Goal: Check status: Check status

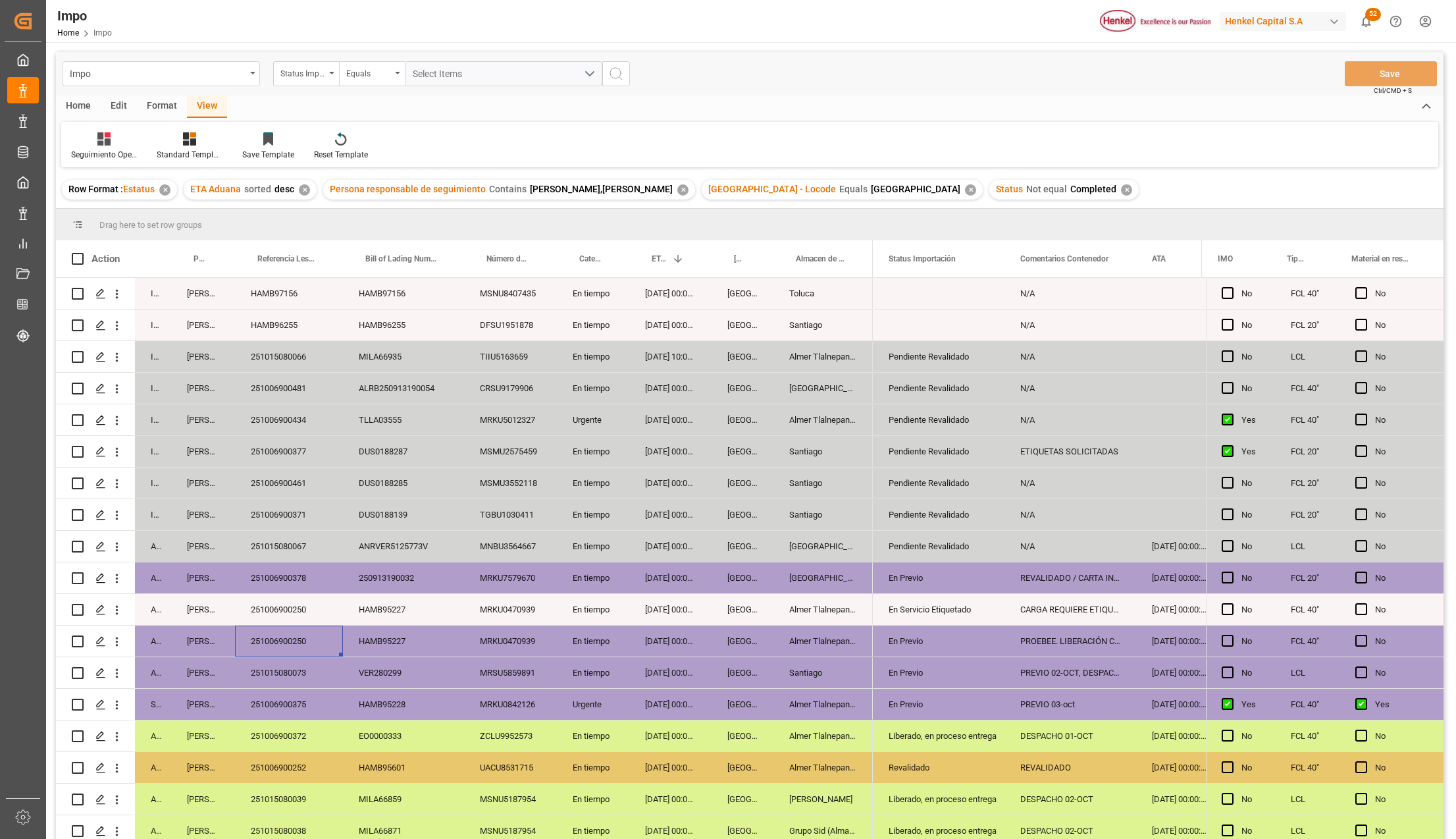
scroll to position [71, 0]
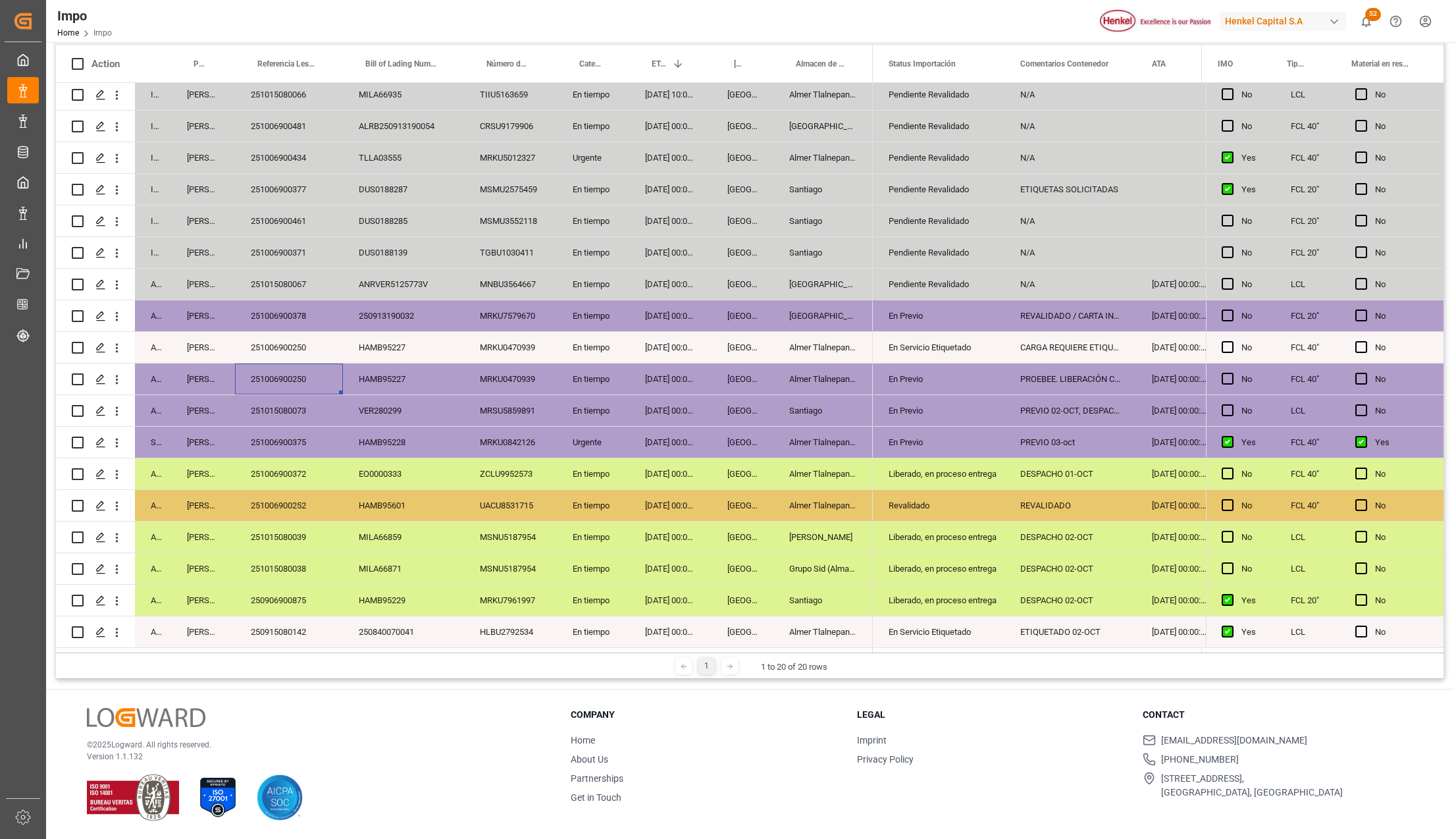
click at [285, 593] on div "250906900875" at bounding box center [289, 600] width 108 height 31
click at [438, 512] on div "HAMB95601" at bounding box center [403, 506] width 121 height 31
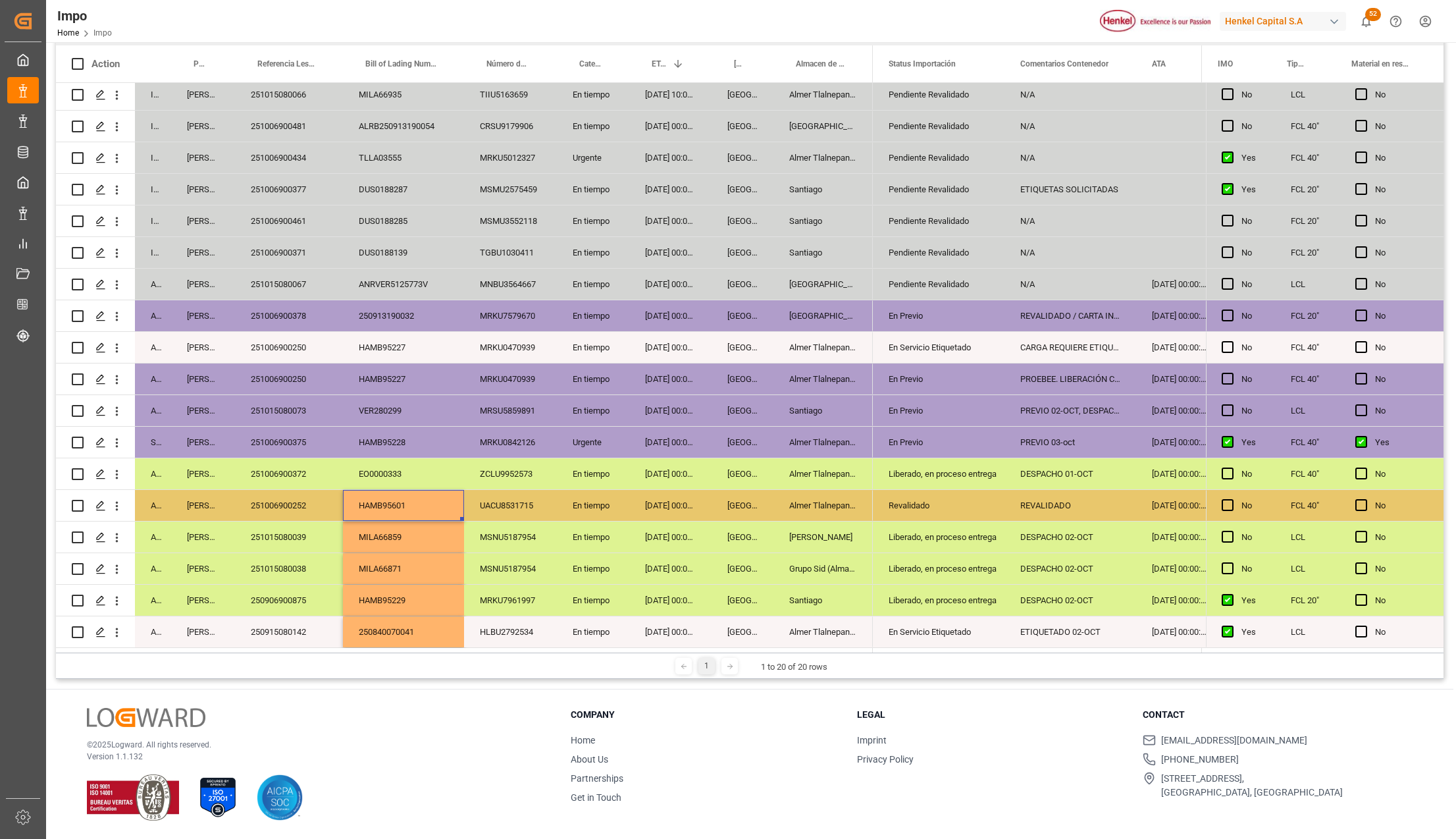
drag, startPoint x: 908, startPoint y: 382, endPoint x: 629, endPoint y: 411, distance: 280.5
click at [908, 382] on div "En Previo" at bounding box center [939, 379] width 100 height 30
click at [638, 553] on div "24-09-2025 00:00:00" at bounding box center [670, 568] width 82 height 31
click at [701, 511] on div "25-09-2025 00:00:00" at bounding box center [670, 506] width 82 height 31
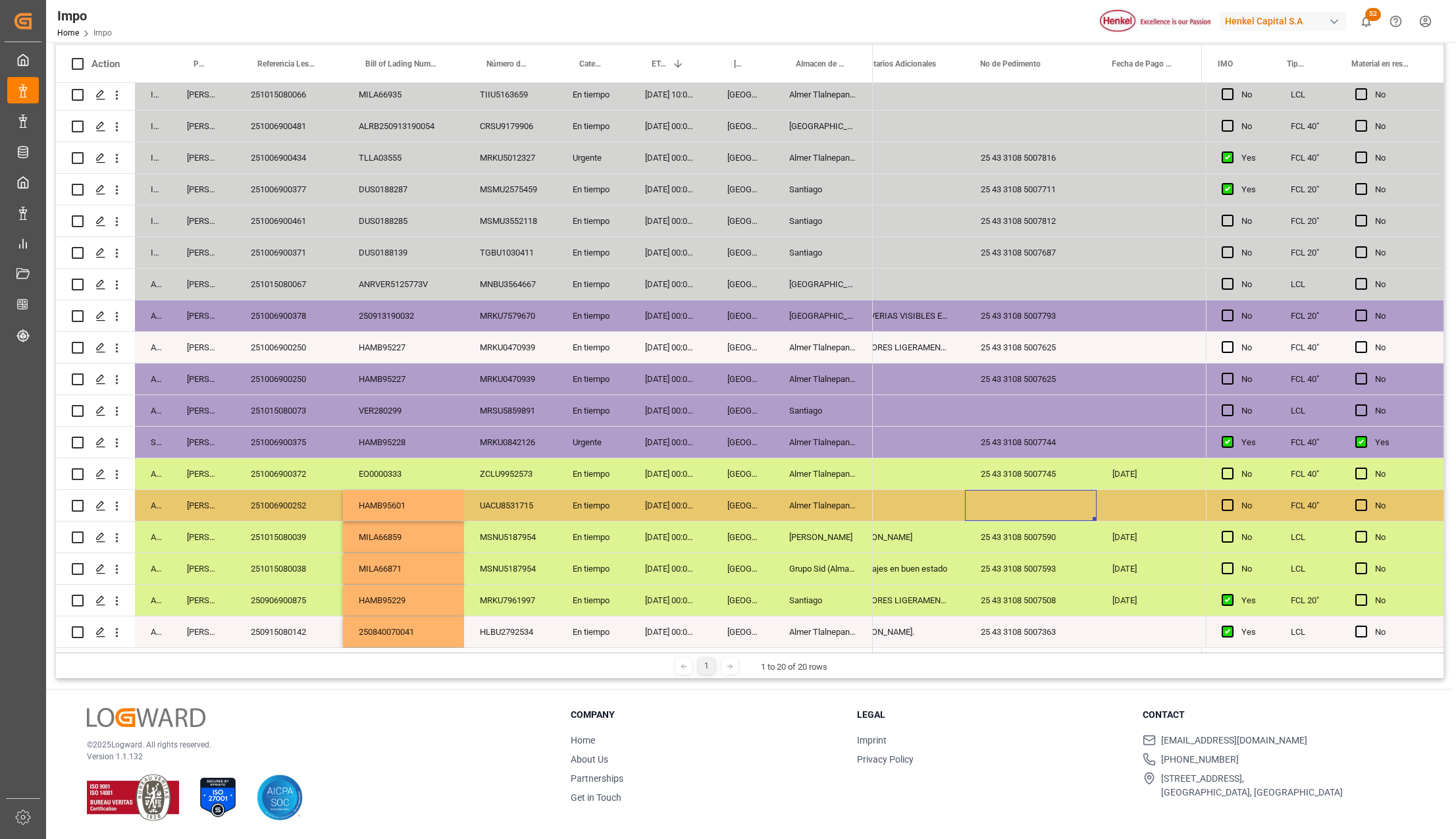
scroll to position [0, 2509]
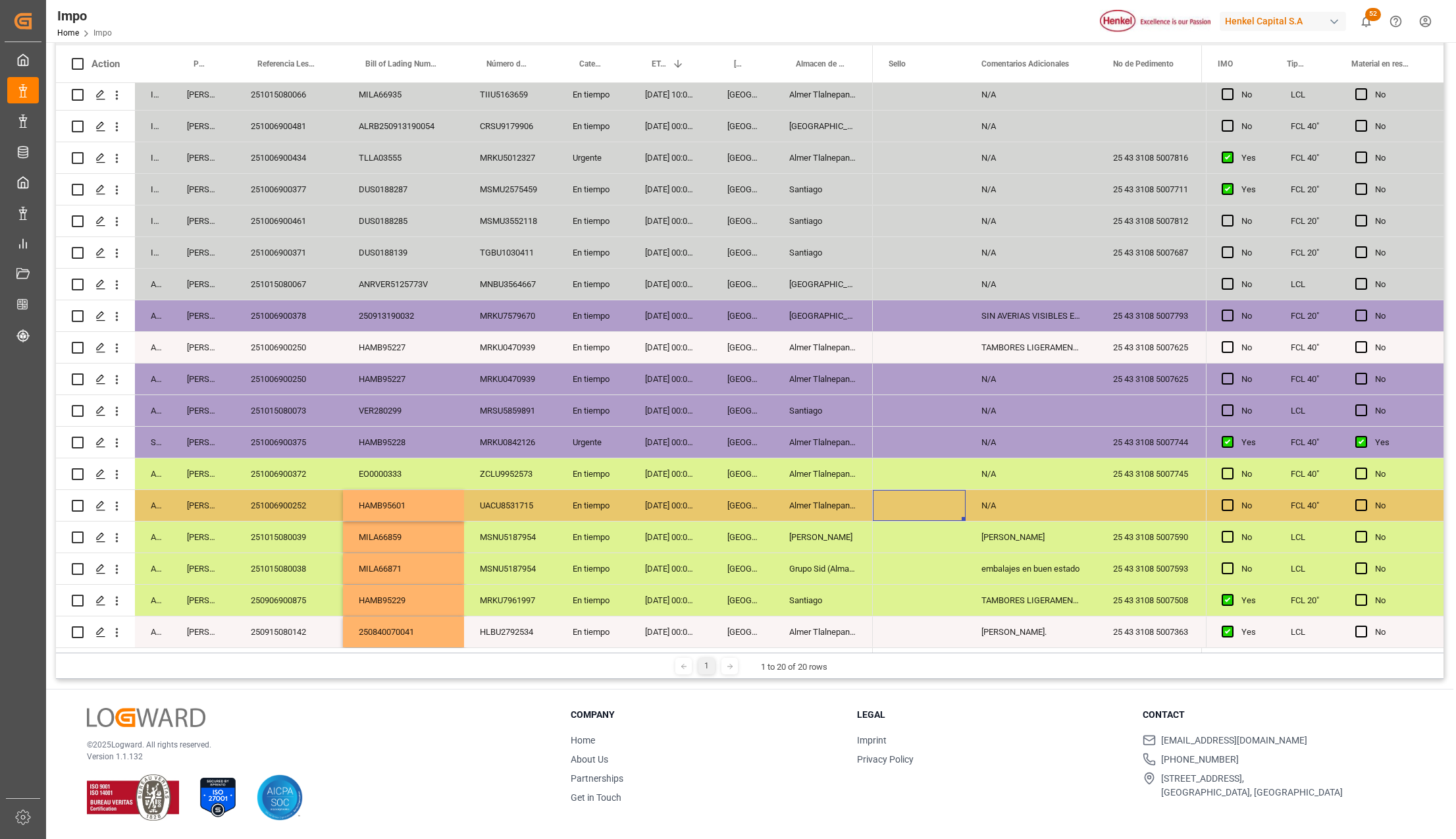
click at [346, 573] on div "MILA66871" at bounding box center [403, 568] width 121 height 31
click at [345, 512] on div "HAMB95601" at bounding box center [403, 506] width 121 height 31
click at [382, 502] on div "HAMB95601" at bounding box center [403, 506] width 121 height 31
click at [117, 501] on icon "open menu" at bounding box center [117, 506] width 14 height 14
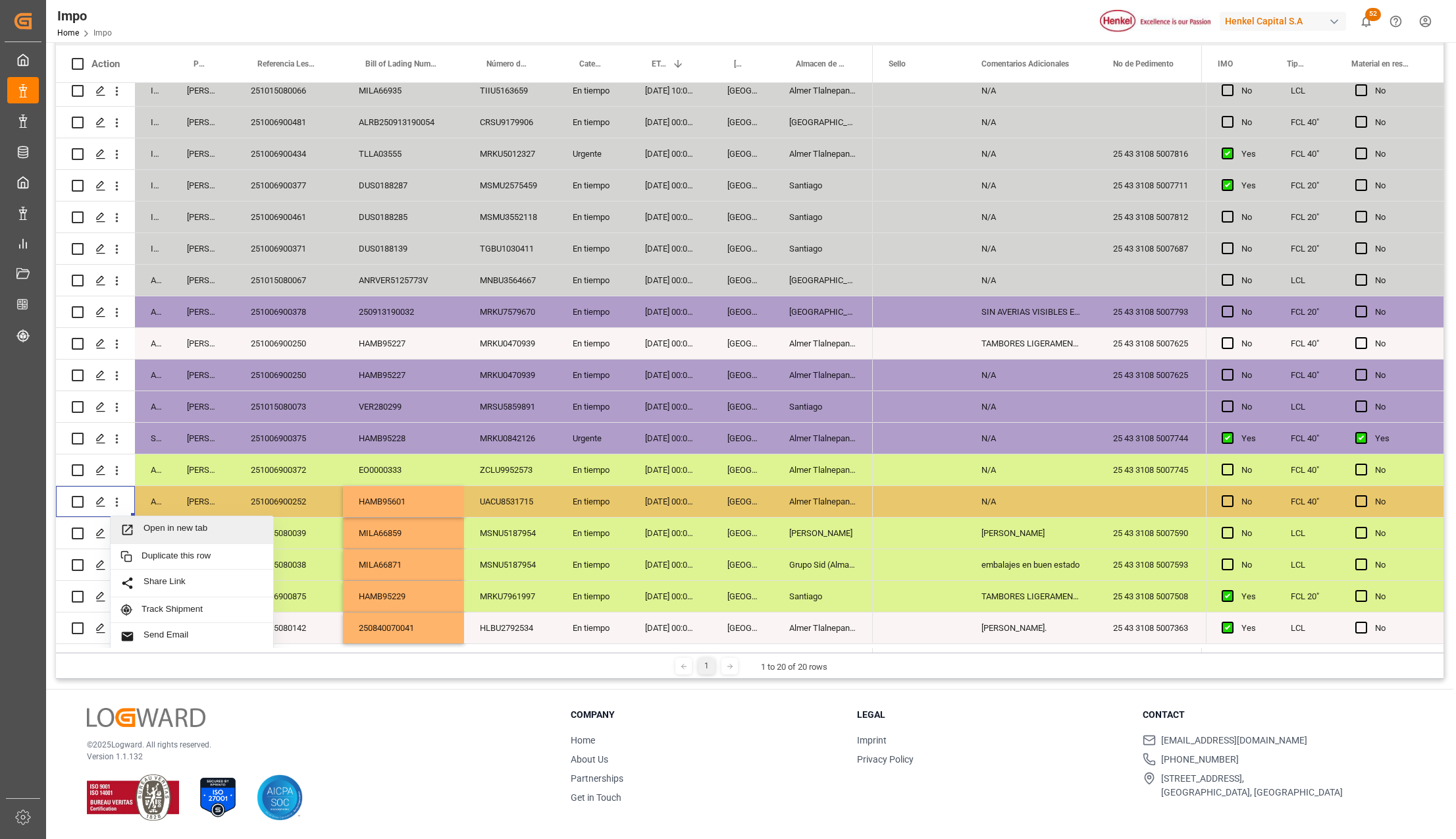
click at [135, 521] on div "Open in new tab" at bounding box center [192, 530] width 163 height 27
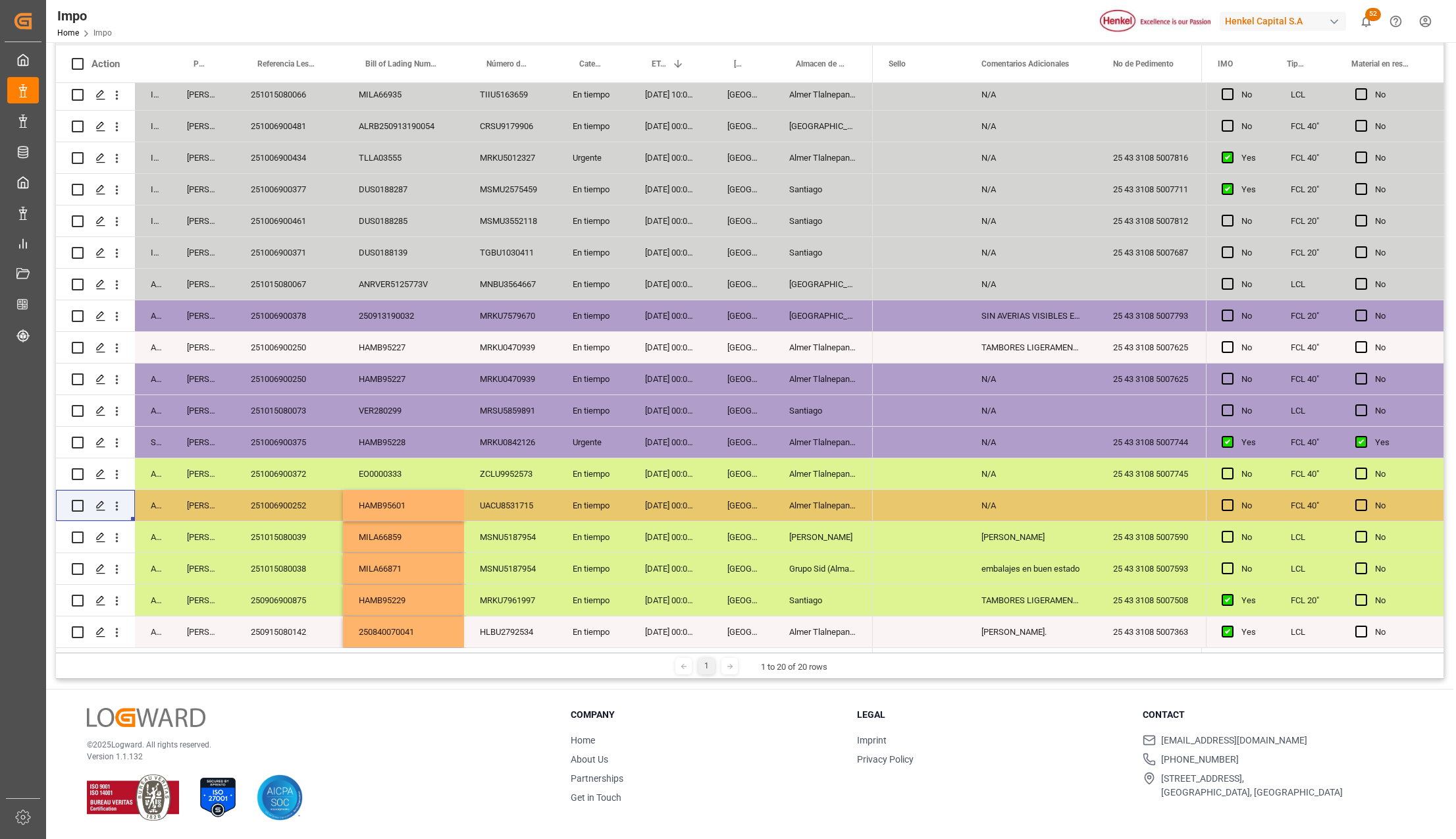
drag, startPoint x: 748, startPoint y: 597, endPoint x: 751, endPoint y: 638, distance: 41.1
click at [748, 597] on div "Veracruz" at bounding box center [743, 600] width 62 height 31
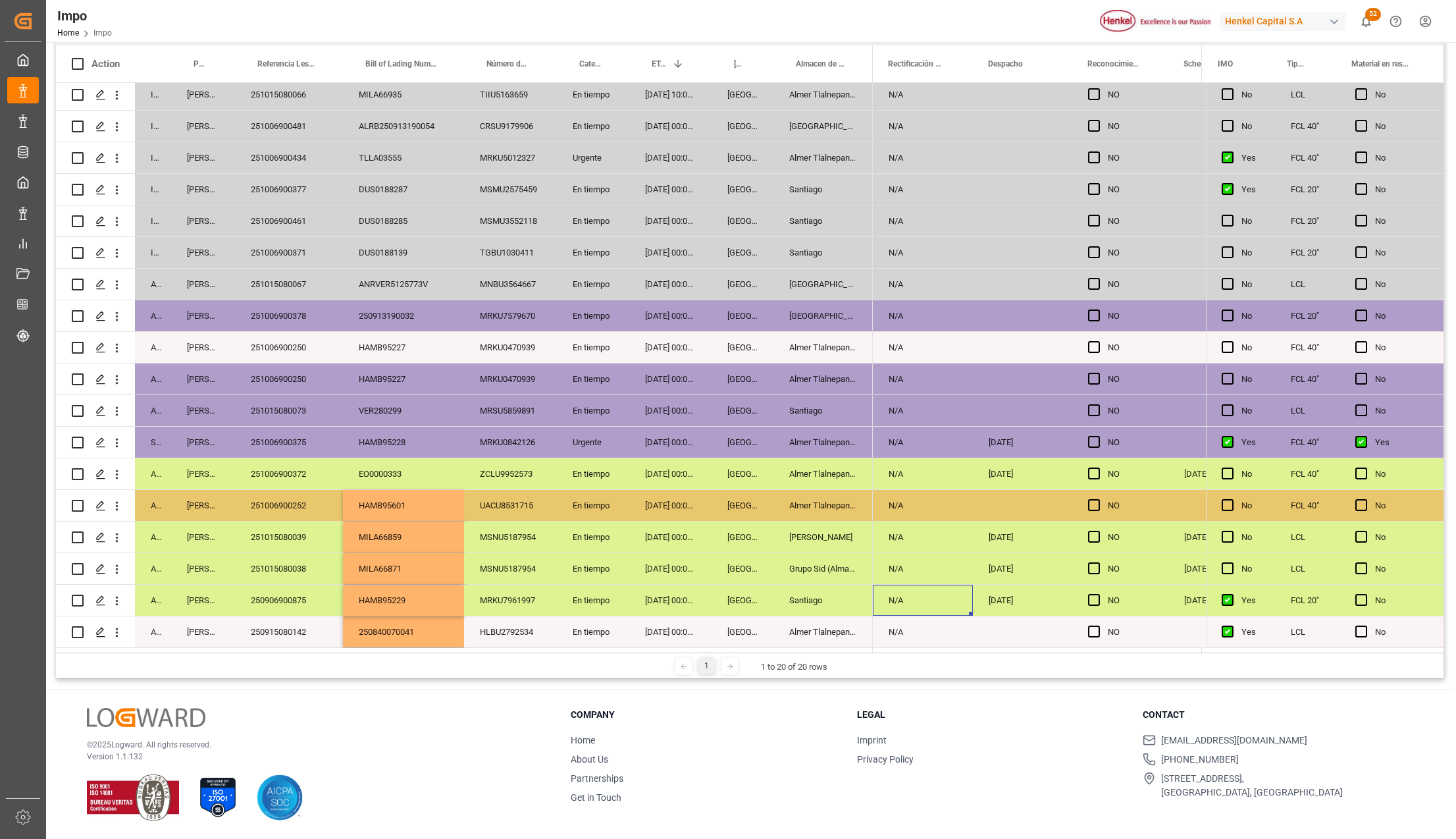
scroll to position [0, 2772]
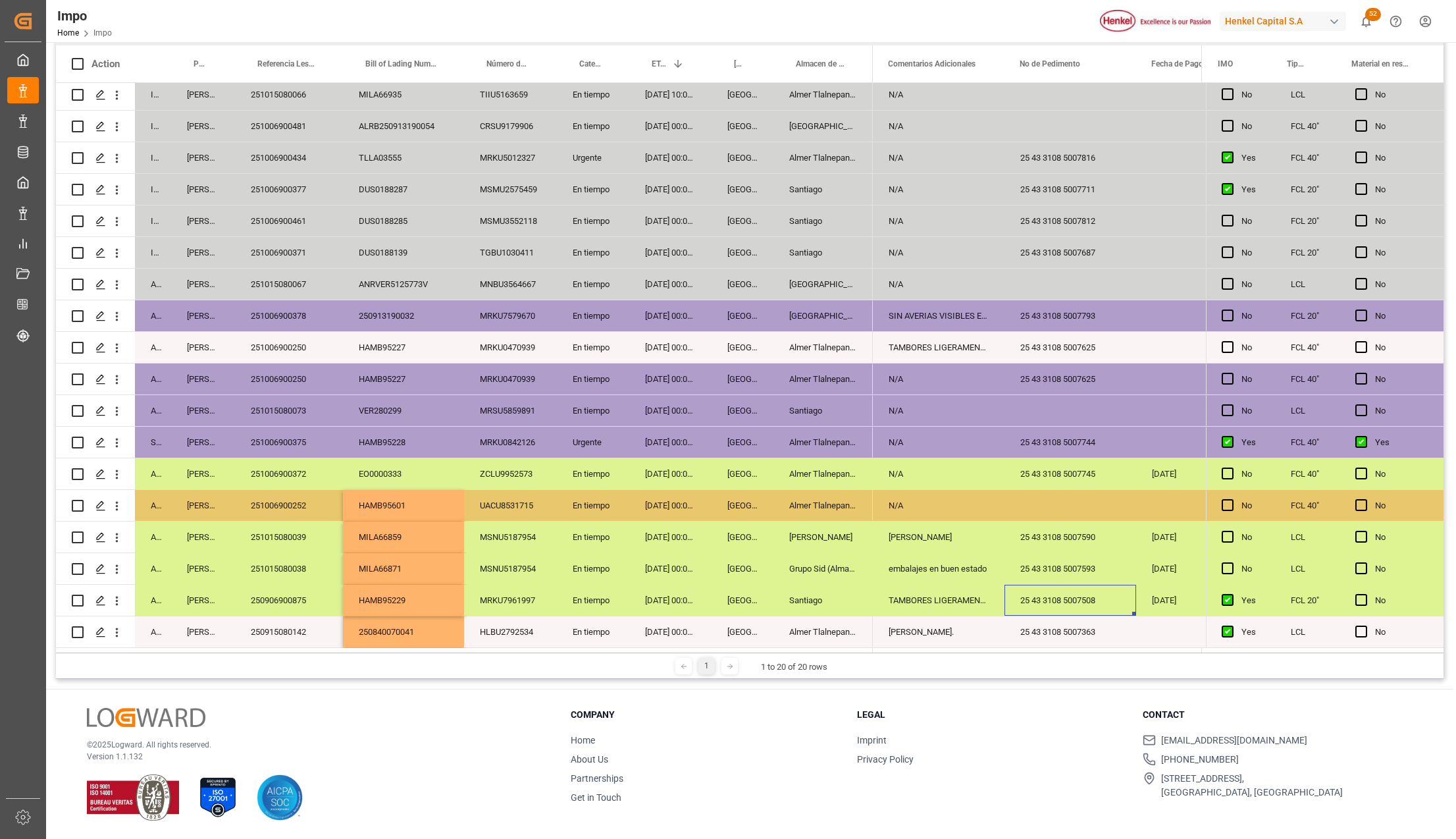
click at [1077, 595] on div "25 43 3108 5007508" at bounding box center [1070, 600] width 132 height 31
drag, startPoint x: 1111, startPoint y: 604, endPoint x: 1015, endPoint y: 596, distance: 96.3
click at [1015, 596] on input "25 43 3108 5007508" at bounding box center [1070, 608] width 111 height 25
click at [938, 616] on div "TARJA AVERIA." at bounding box center [939, 632] width 132 height 31
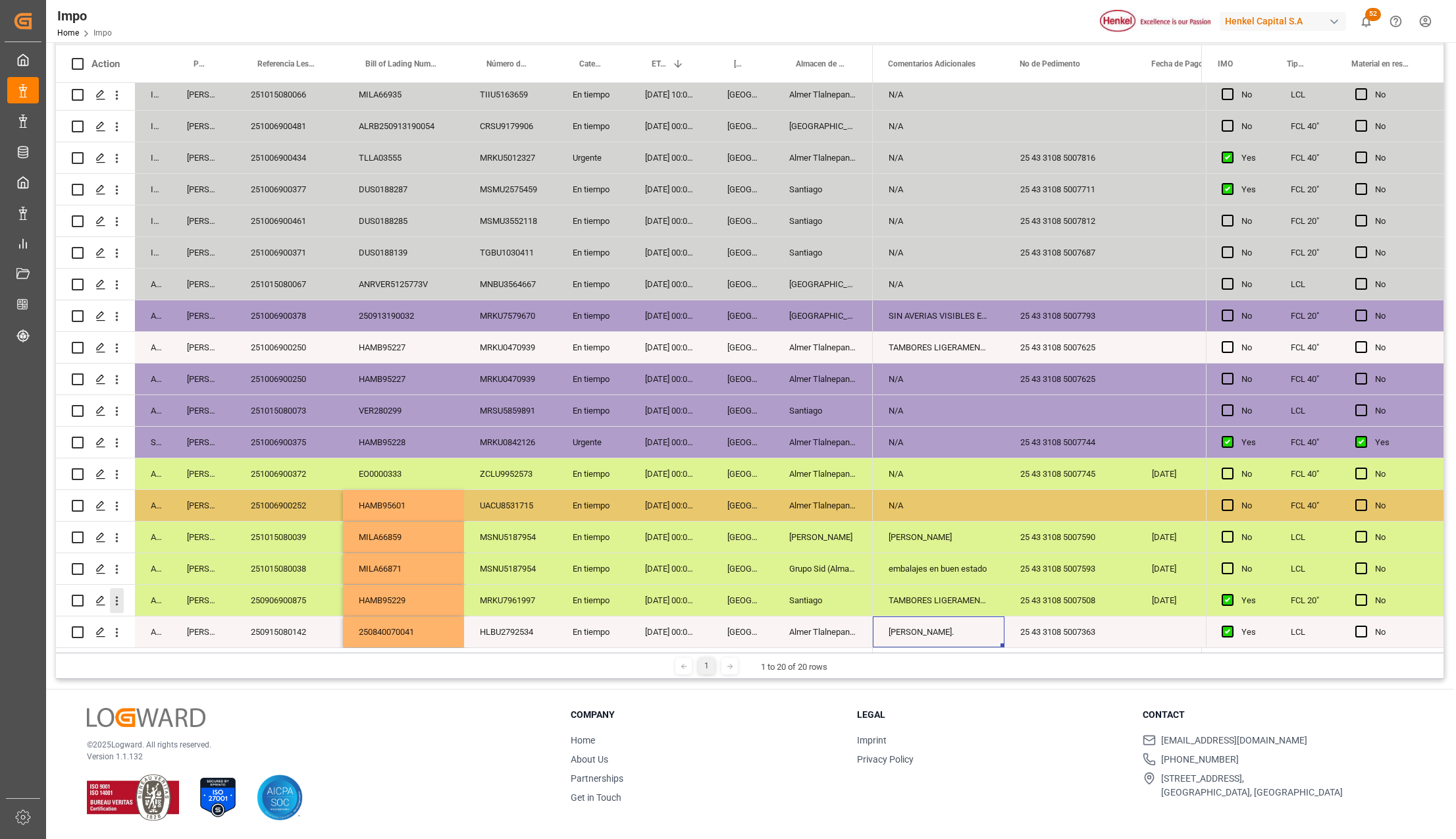
click at [115, 598] on icon "open menu" at bounding box center [117, 601] width 14 height 14
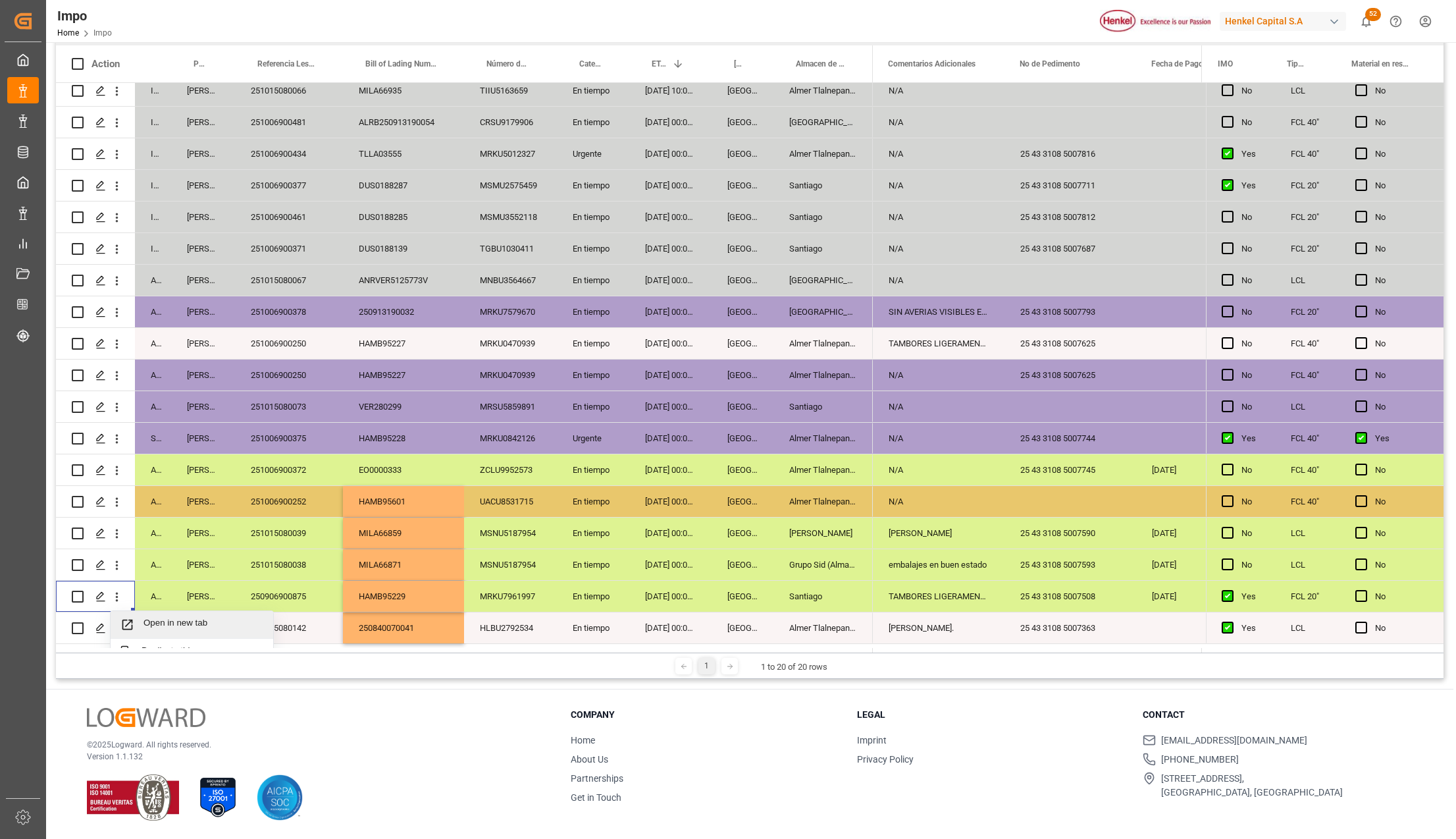
click at [146, 621] on span "Open in new tab" at bounding box center [203, 625] width 120 height 14
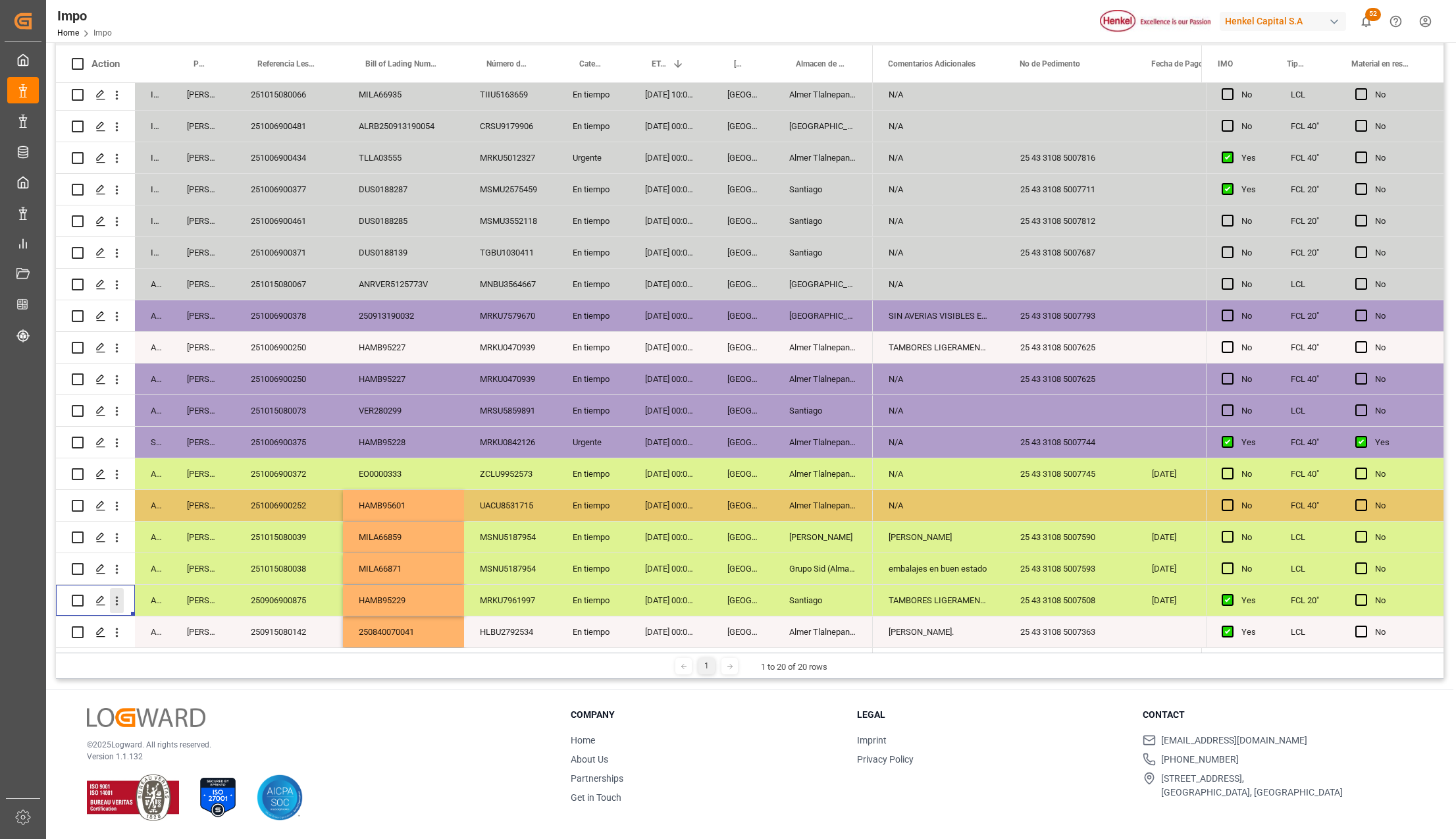
click at [123, 595] on icon "open menu" at bounding box center [117, 601] width 14 height 14
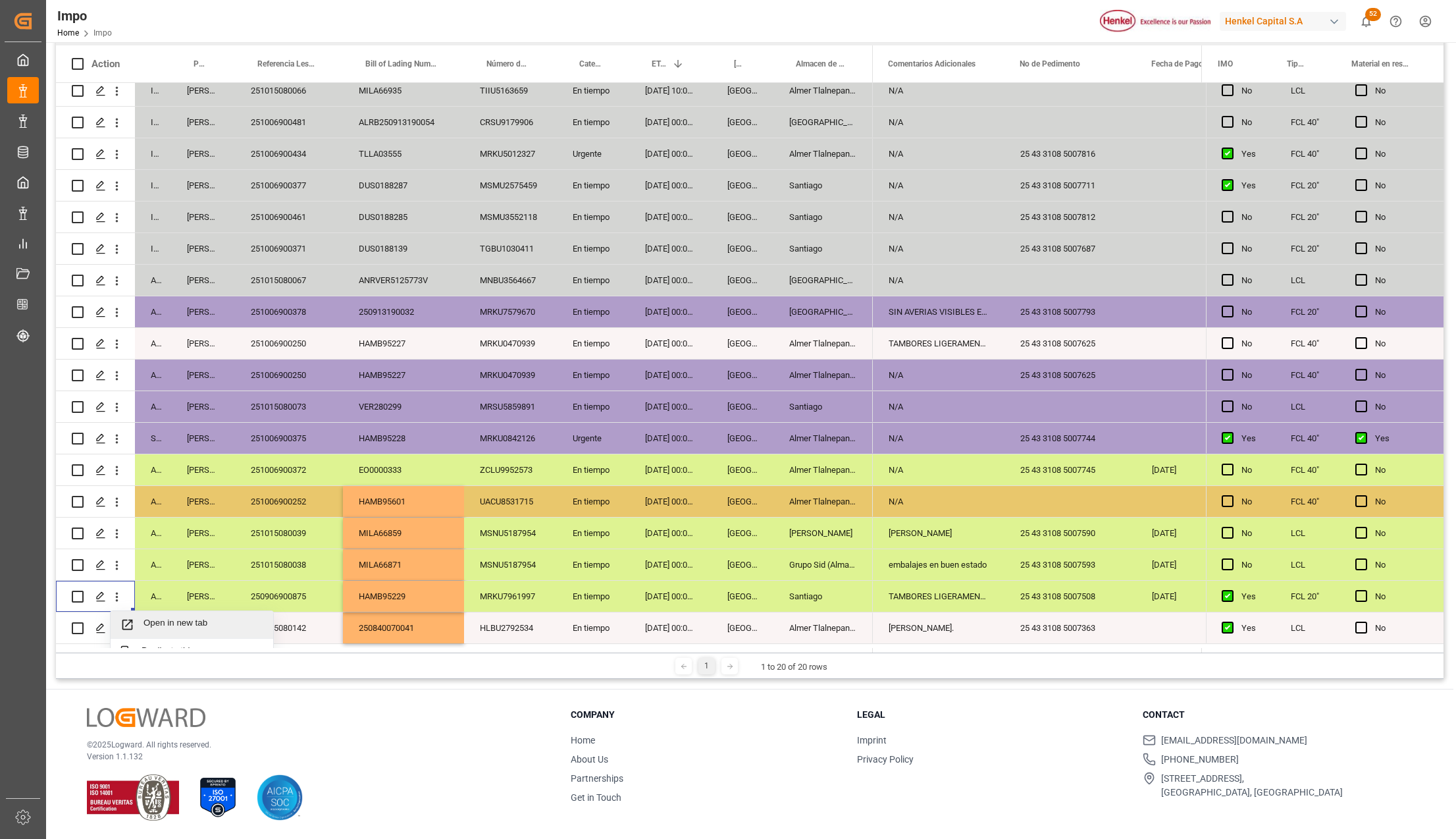
click at [140, 623] on span "Press SPACE to select this row." at bounding box center [132, 625] width 23 height 14
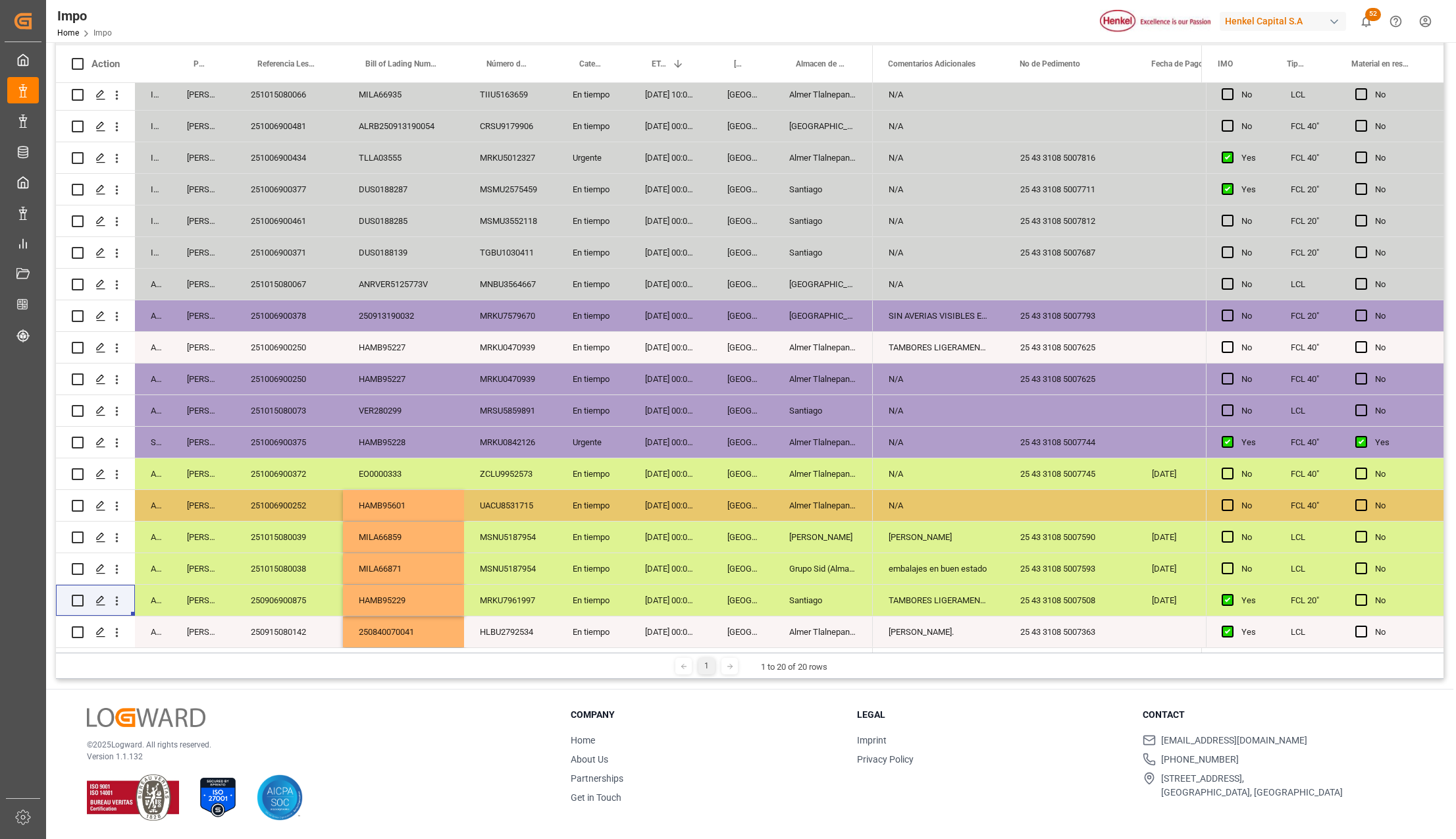
drag, startPoint x: 822, startPoint y: 617, endPoint x: 820, endPoint y: 601, distance: 16.1
click at [822, 617] on div "Almer Tlalnepantla" at bounding box center [823, 632] width 99 height 31
click at [820, 599] on div "Santiago" at bounding box center [823, 600] width 99 height 31
drag, startPoint x: 307, startPoint y: 317, endPoint x: 746, endPoint y: 556, distance: 499.8
click at [307, 317] on div "251006900378" at bounding box center [289, 316] width 108 height 31
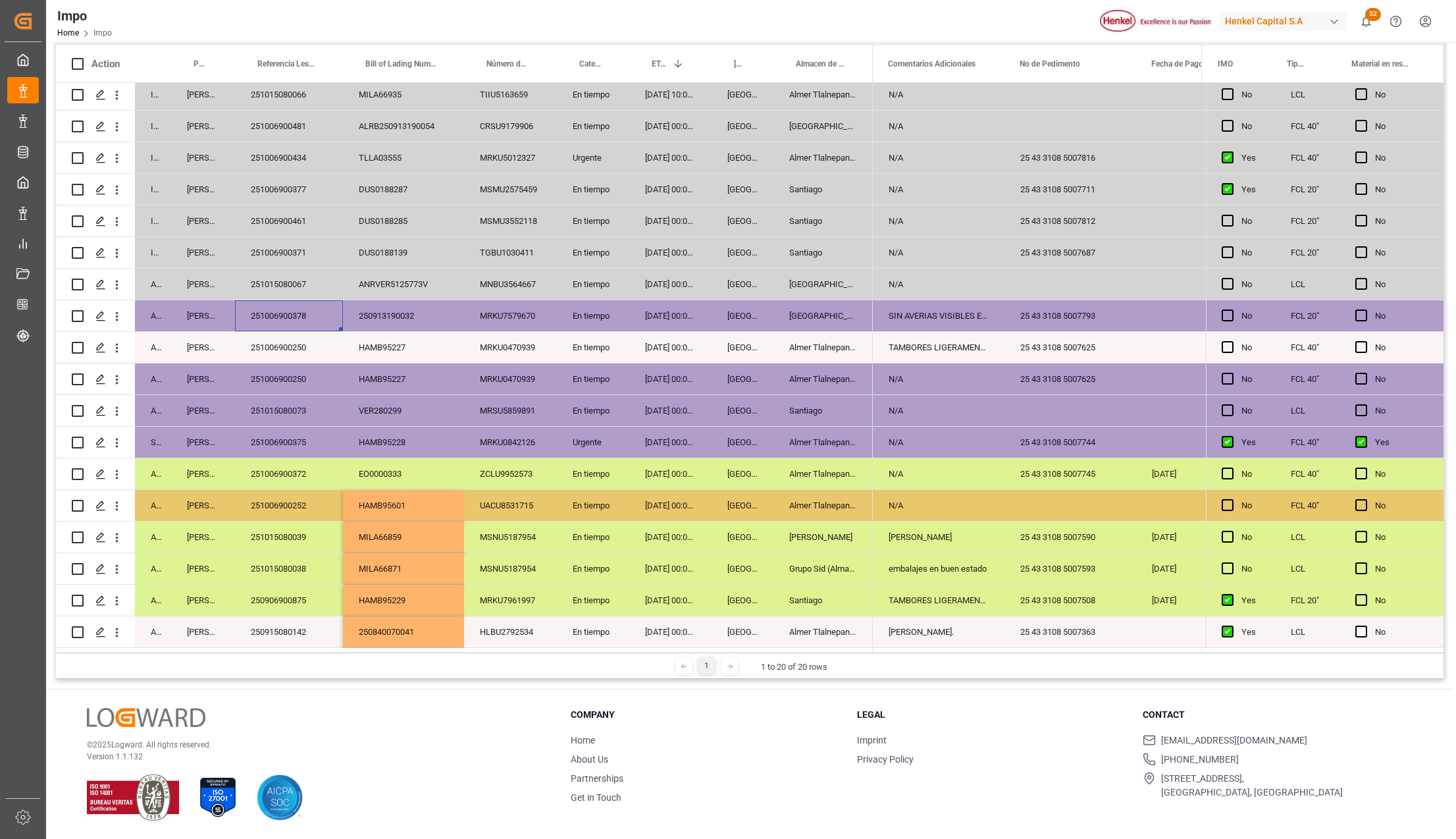
click at [517, 514] on div "UACU8531715" at bounding box center [510, 506] width 93 height 31
click at [367, 630] on div "250840070041" at bounding box center [403, 632] width 121 height 31
click at [401, 483] on div "EO0000333" at bounding box center [403, 474] width 121 height 31
click at [387, 624] on div "250840070041" at bounding box center [403, 632] width 121 height 31
drag, startPoint x: 472, startPoint y: 399, endPoint x: 765, endPoint y: 831, distance: 522.0
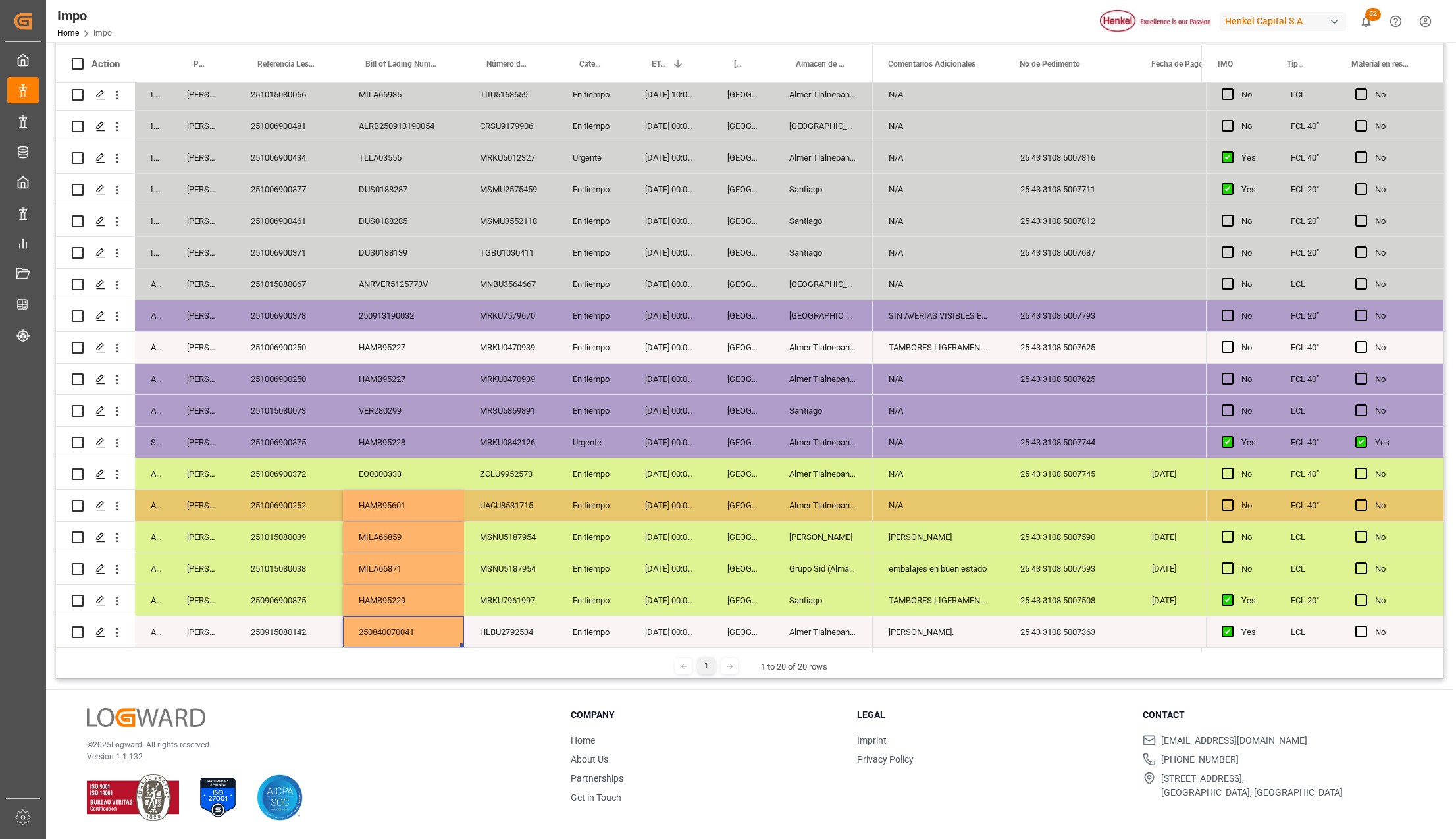
click at [472, 399] on div "MRSU5859891" at bounding box center [510, 411] width 93 height 31
click at [122, 313] on icon "open menu" at bounding box center [117, 316] width 14 height 14
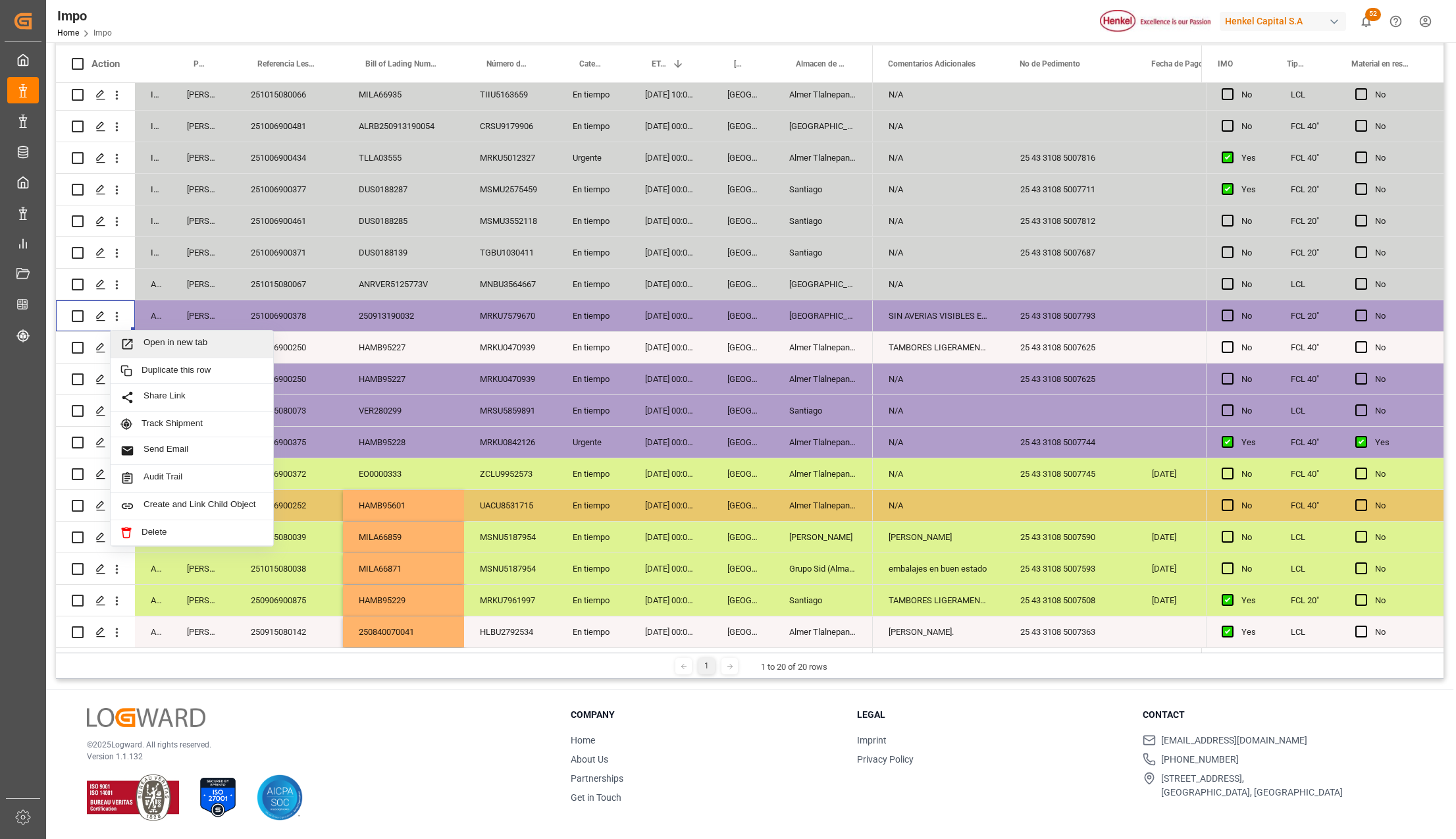
click at [135, 337] on span "Press SPACE to select this row." at bounding box center [132, 344] width 23 height 14
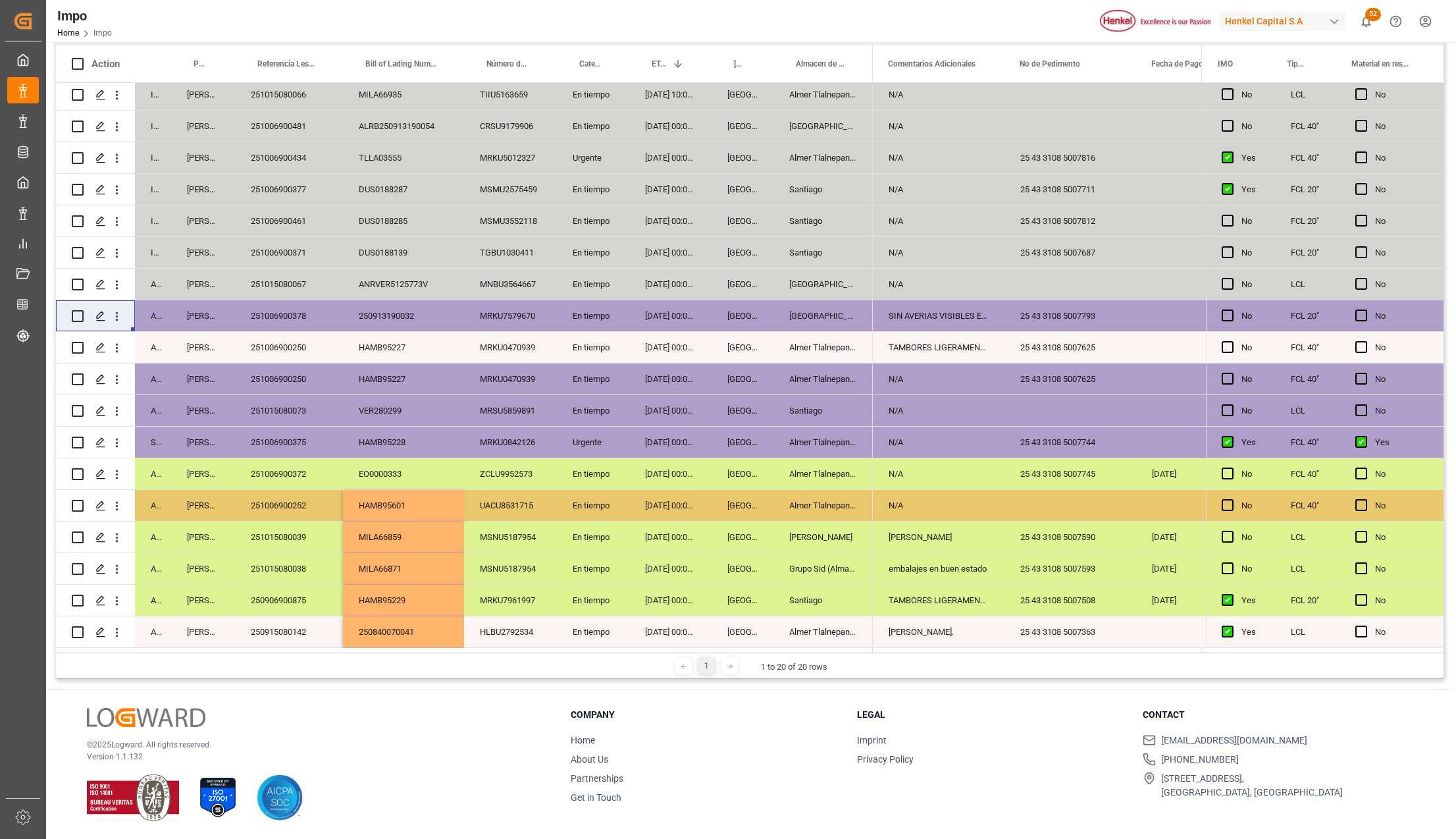
click at [293, 318] on div "251006900378" at bounding box center [289, 316] width 108 height 31
drag, startPoint x: 698, startPoint y: 690, endPoint x: 677, endPoint y: 830, distance: 141.6
click at [698, 690] on div "© 2025 Logward. All rights reserved. Version 1.1.132 Company Home About Us Part…" at bounding box center [749, 764] width 1407 height 149
drag, startPoint x: 770, startPoint y: 768, endPoint x: 729, endPoint y: 838, distance: 81.1
click at [770, 768] on ul "Home About Us Partnerships Get in Touch" at bounding box center [705, 769] width 270 height 71
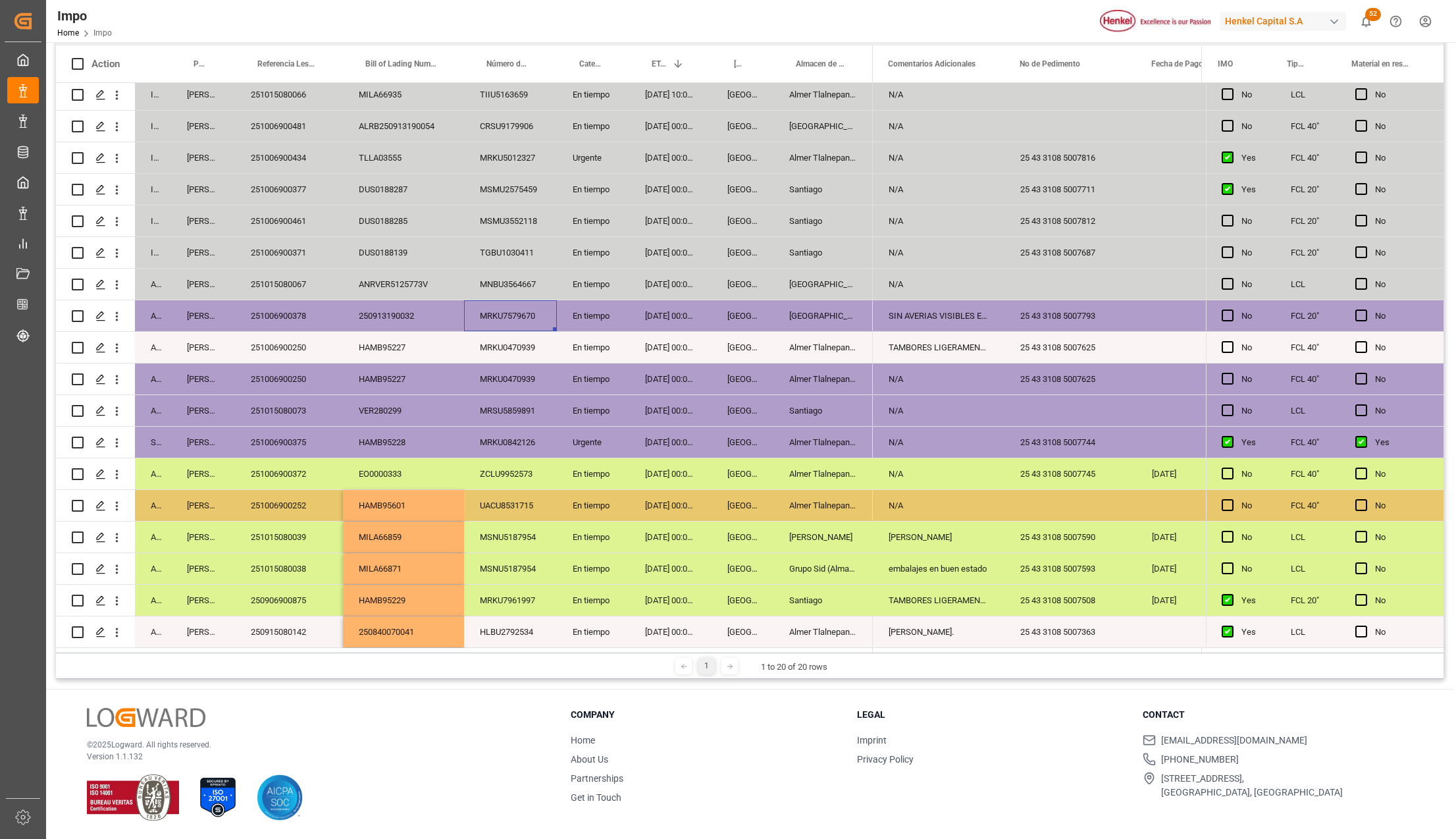
click at [817, 467] on div "Almer Tlalnepantla" at bounding box center [823, 474] width 99 height 31
click at [557, 539] on div "En tiempo" at bounding box center [593, 537] width 73 height 31
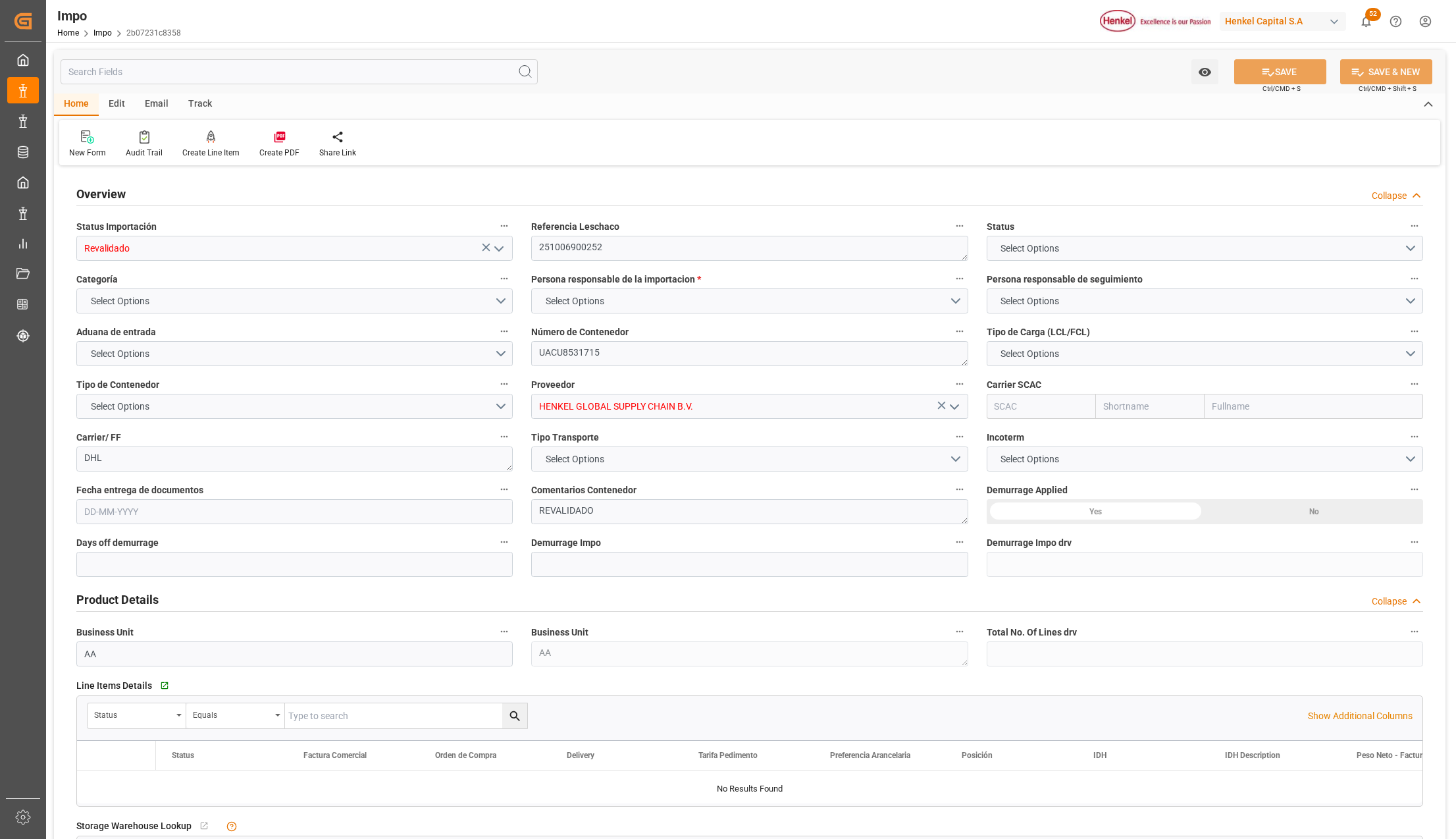
type input "Hapag Lloyd Aktiengesellschaft"
type input "0"
type input "5"
type input "50"
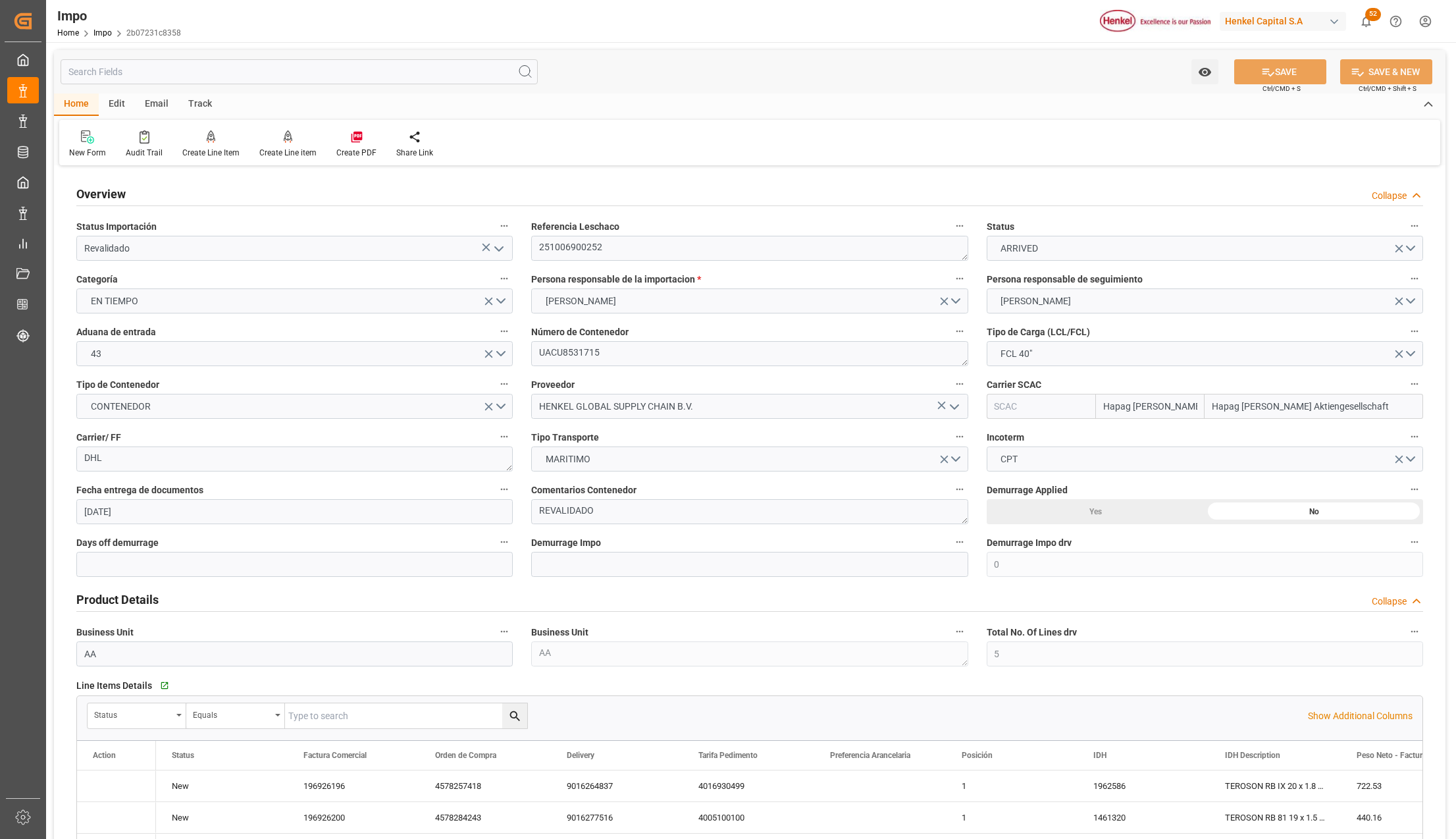
type input "[DATE]"
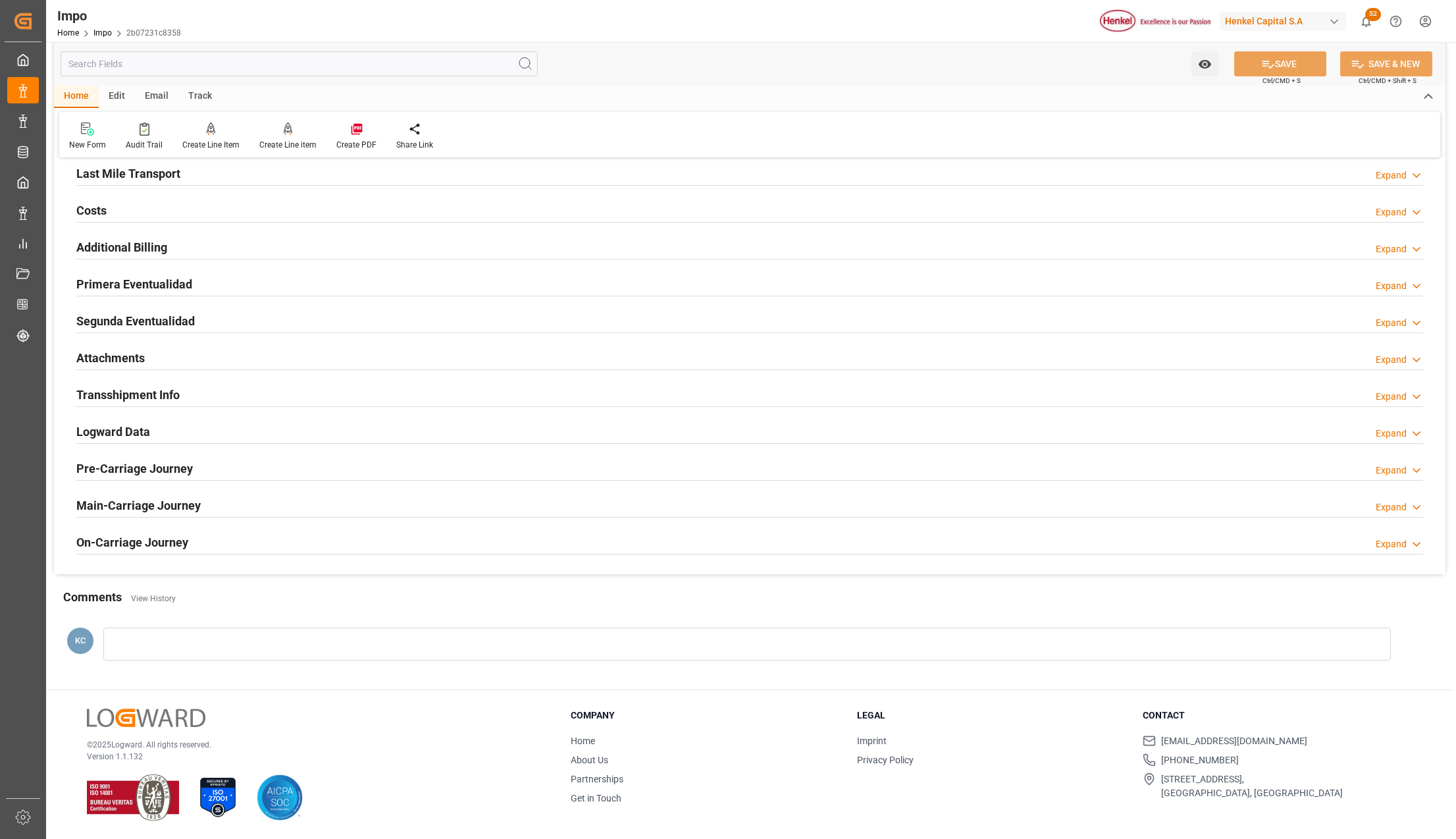
click at [98, 354] on h2 "Attachments" at bounding box center [110, 358] width 68 height 18
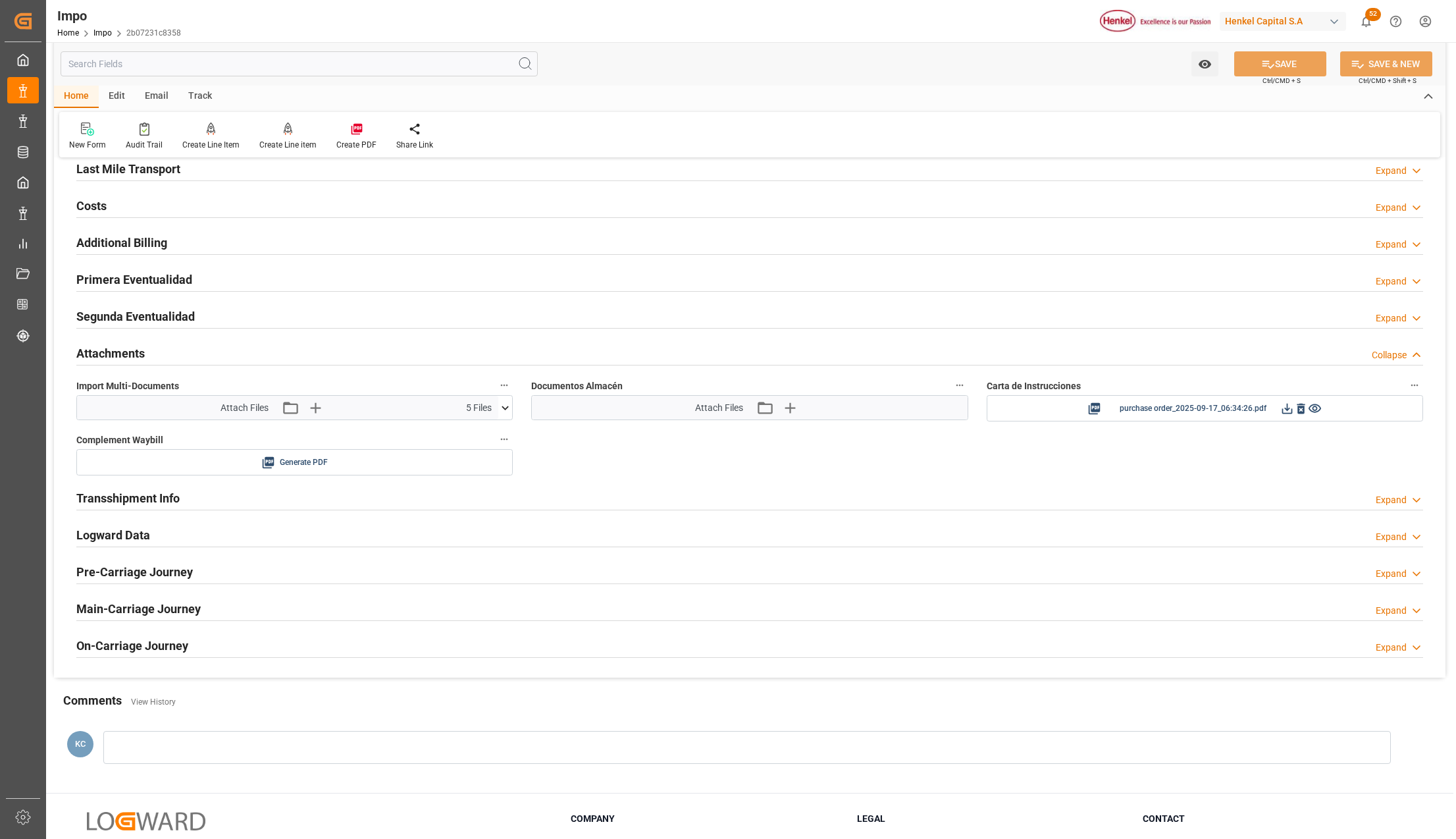
click at [503, 406] on icon at bounding box center [506, 408] width 14 height 14
click at [494, 464] on icon at bounding box center [498, 460] width 14 height 14
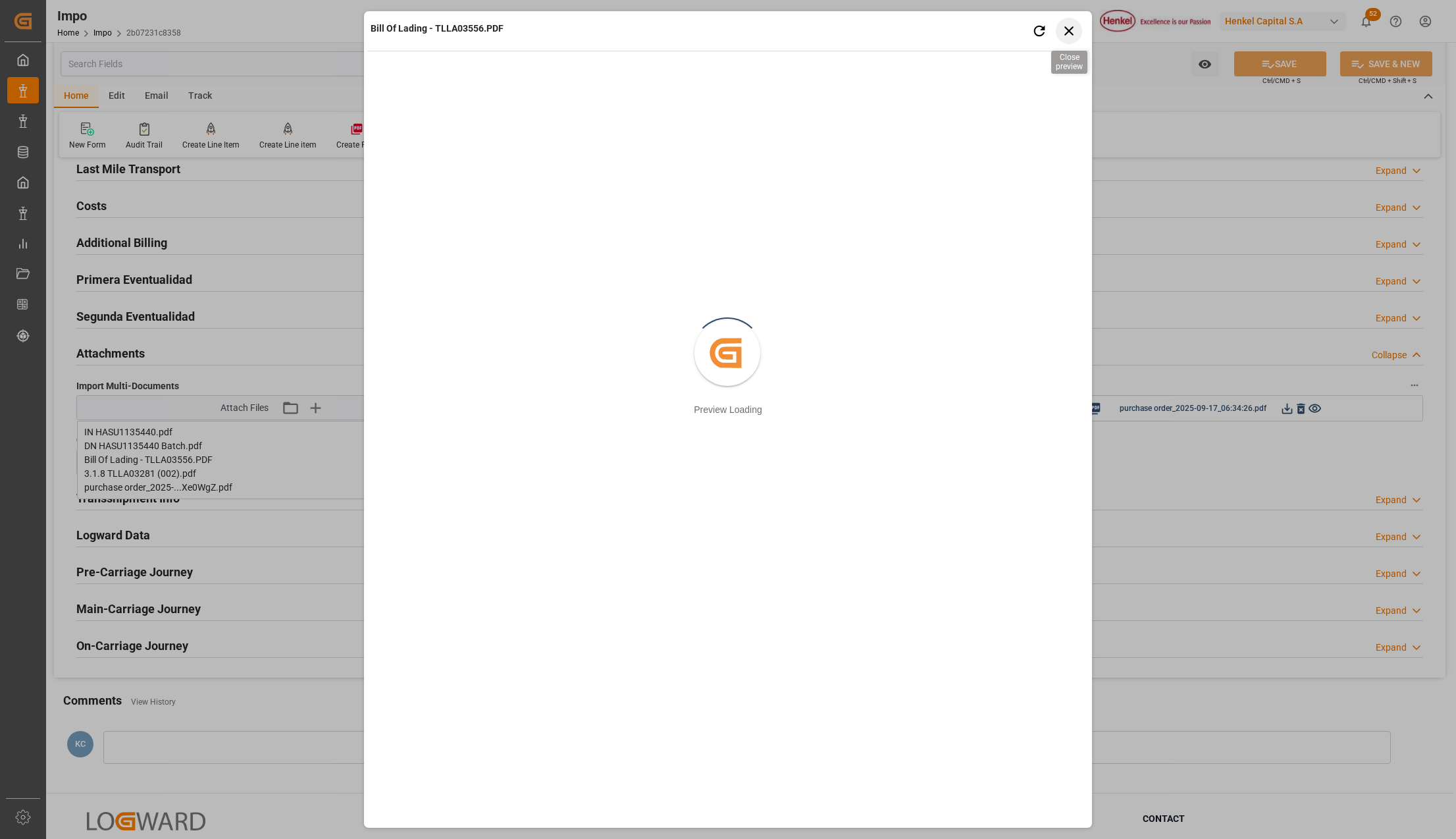
click at [1065, 33] on icon "button" at bounding box center [1069, 30] width 16 height 16
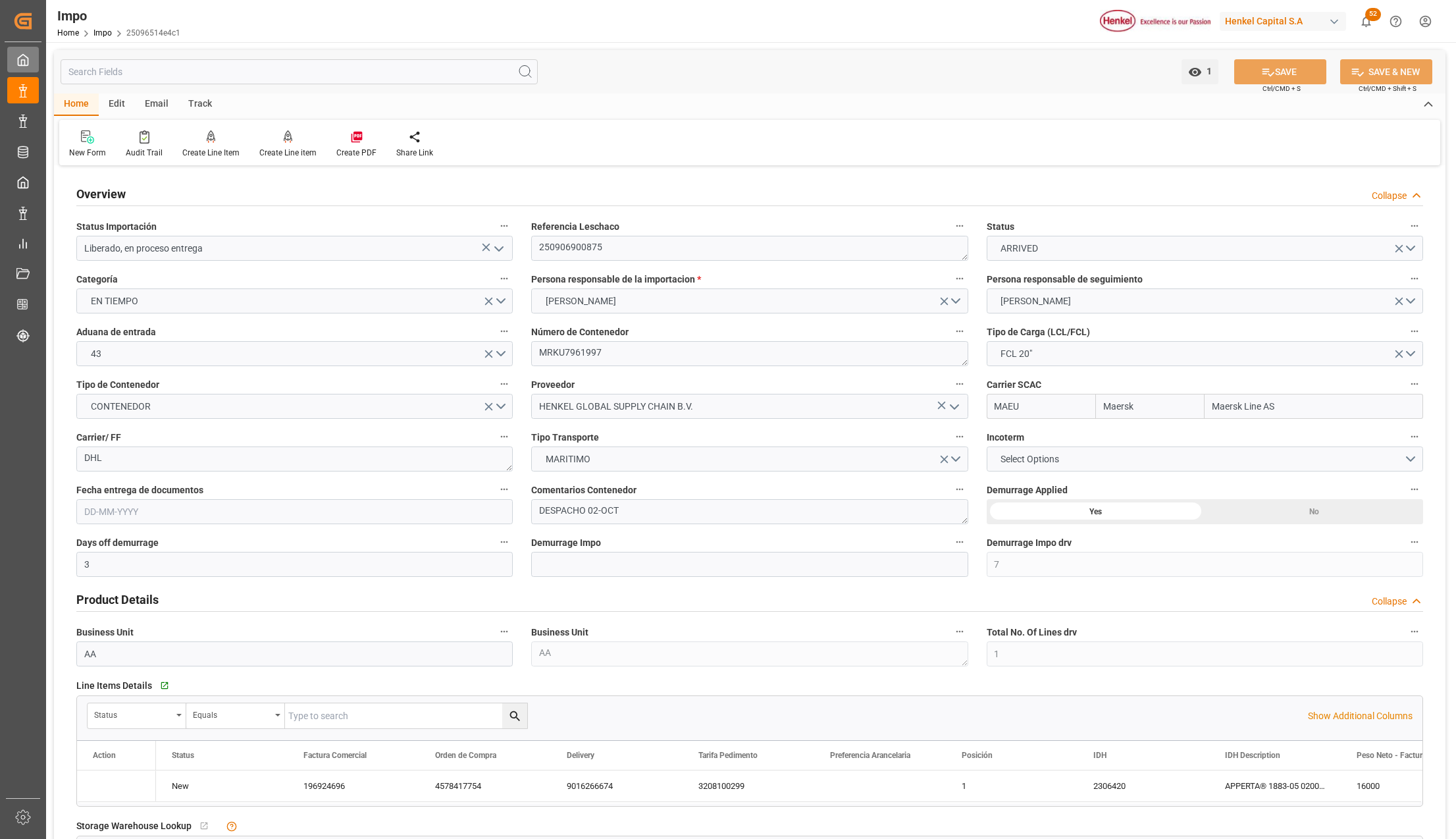
type input "Maersk"
type input "Maersk Line AS"
type input "3"
type input "7"
type input "1"
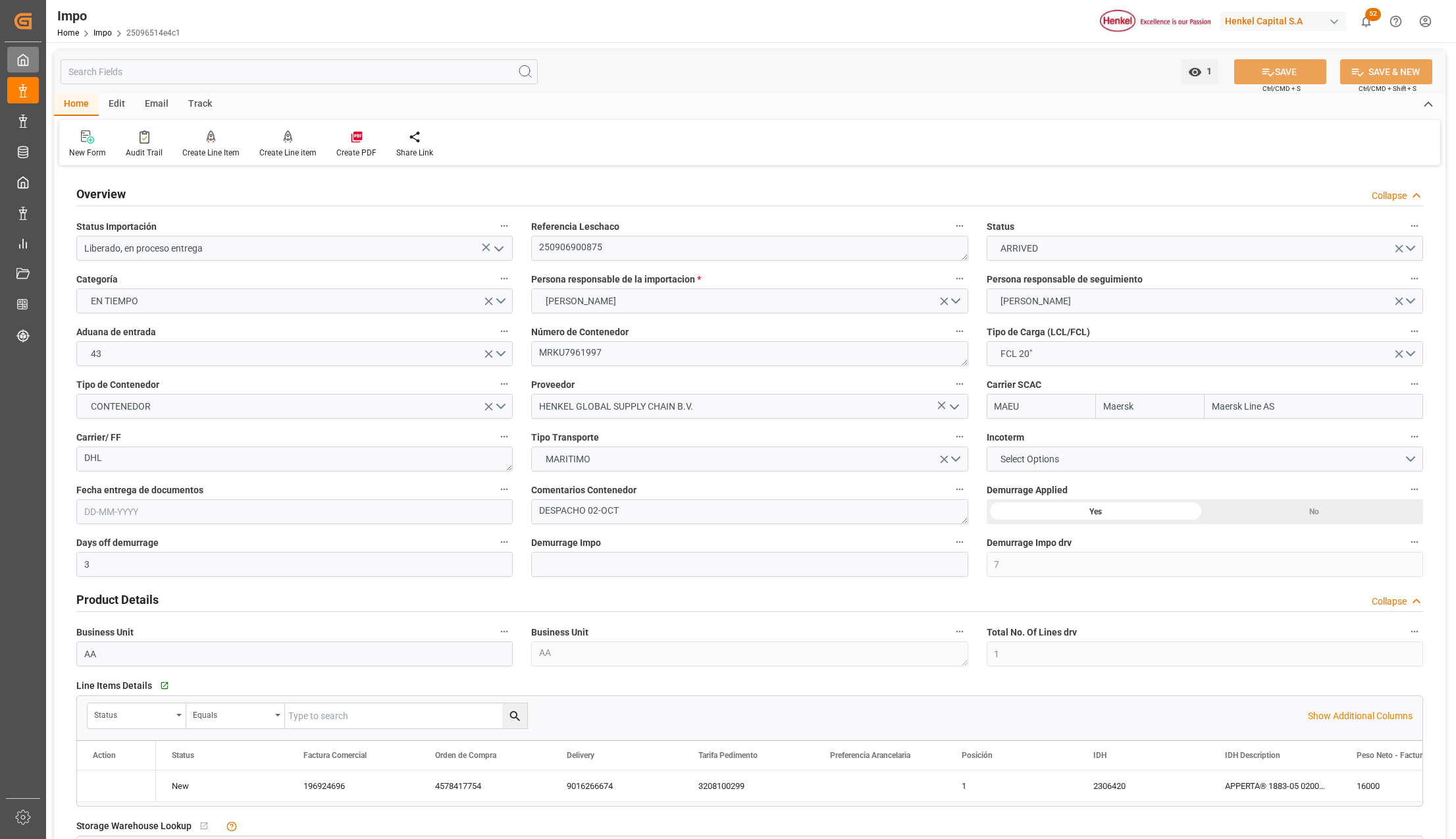
type input "25"
type input "20"
type input "[DATE]"
type input "Maersk"
type input "Maersk Line AS"
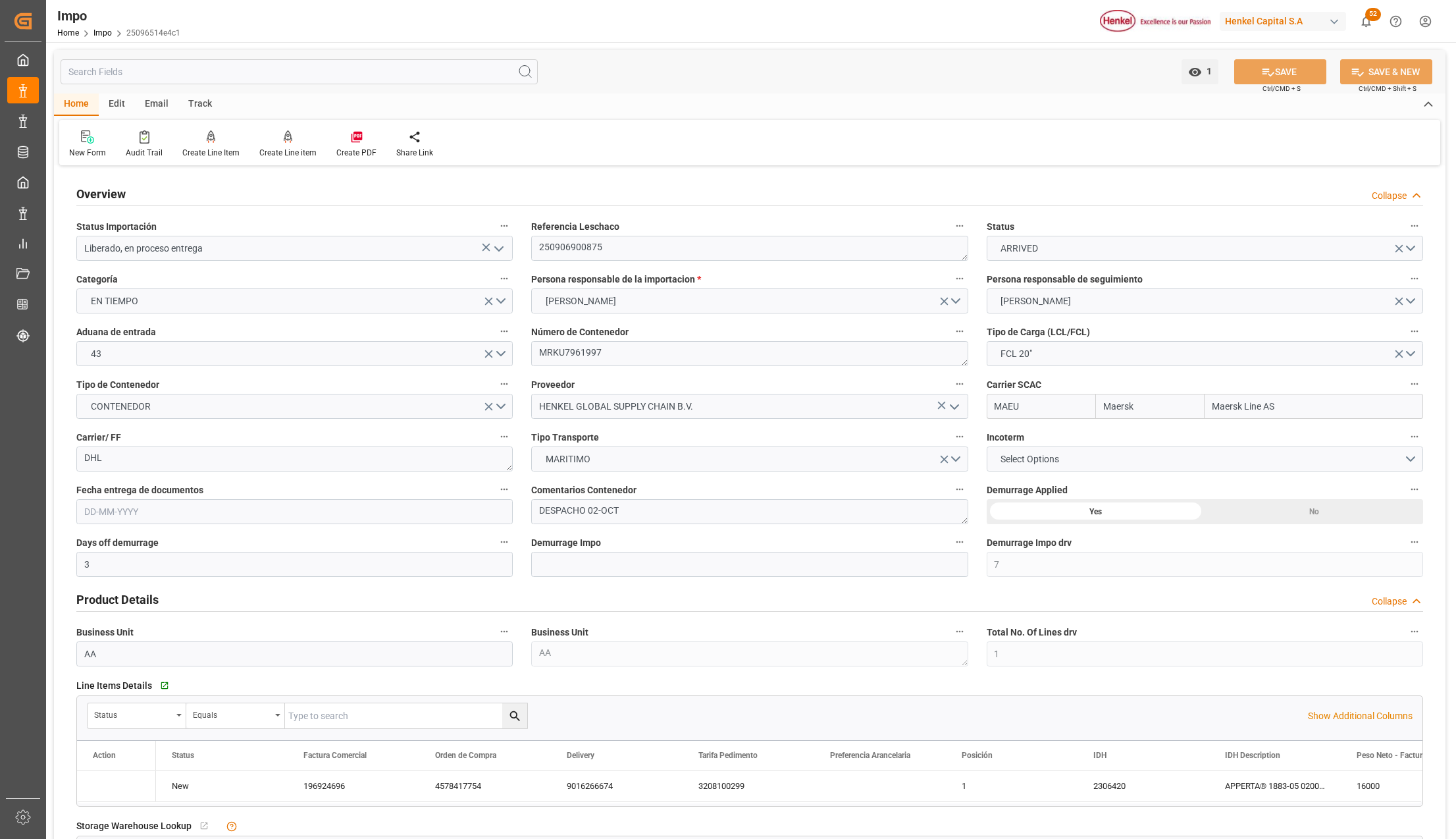
type input "3"
type input "7"
type input "1"
type input "25"
type input "20"
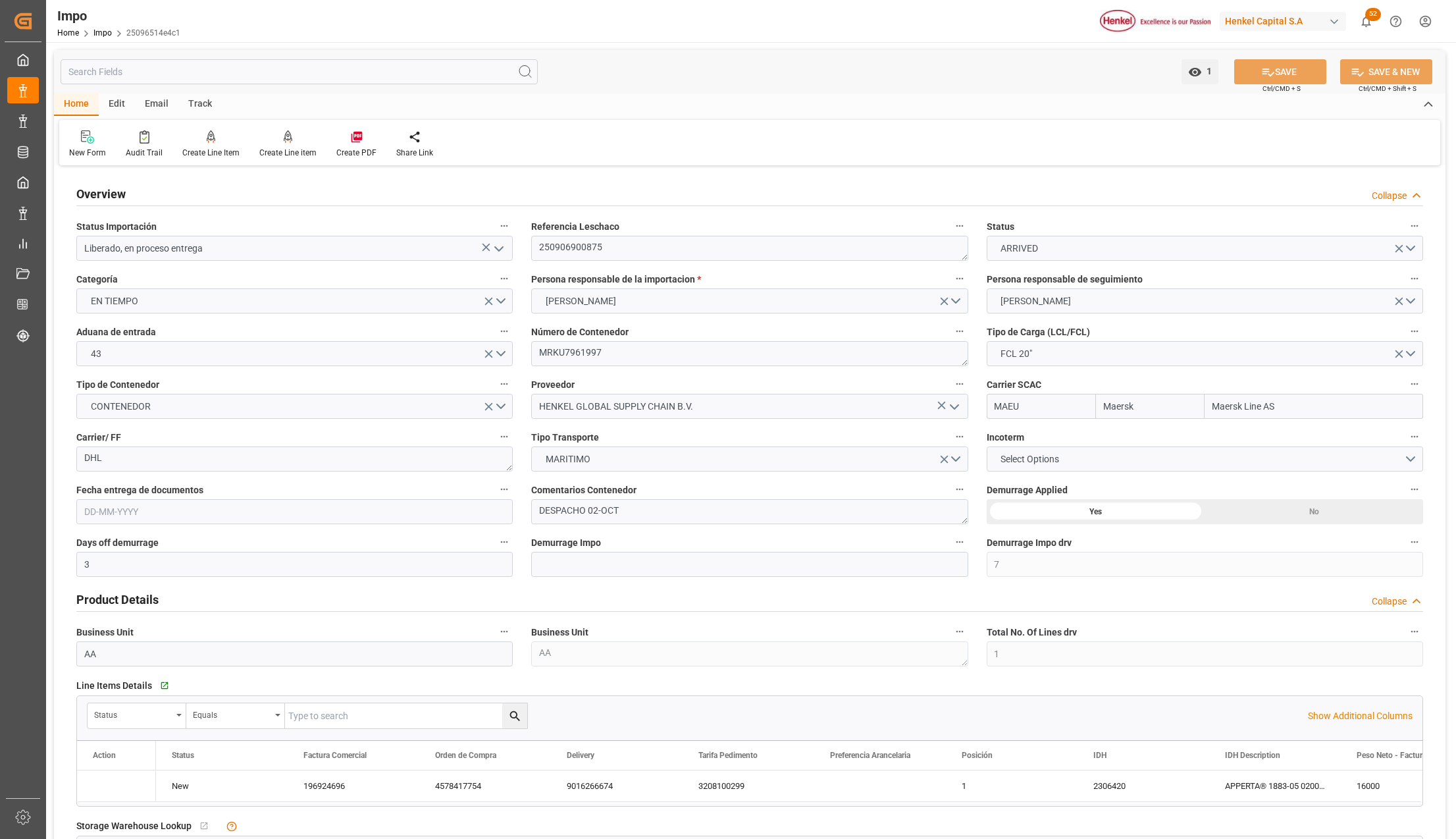
type input "12-09-2025"
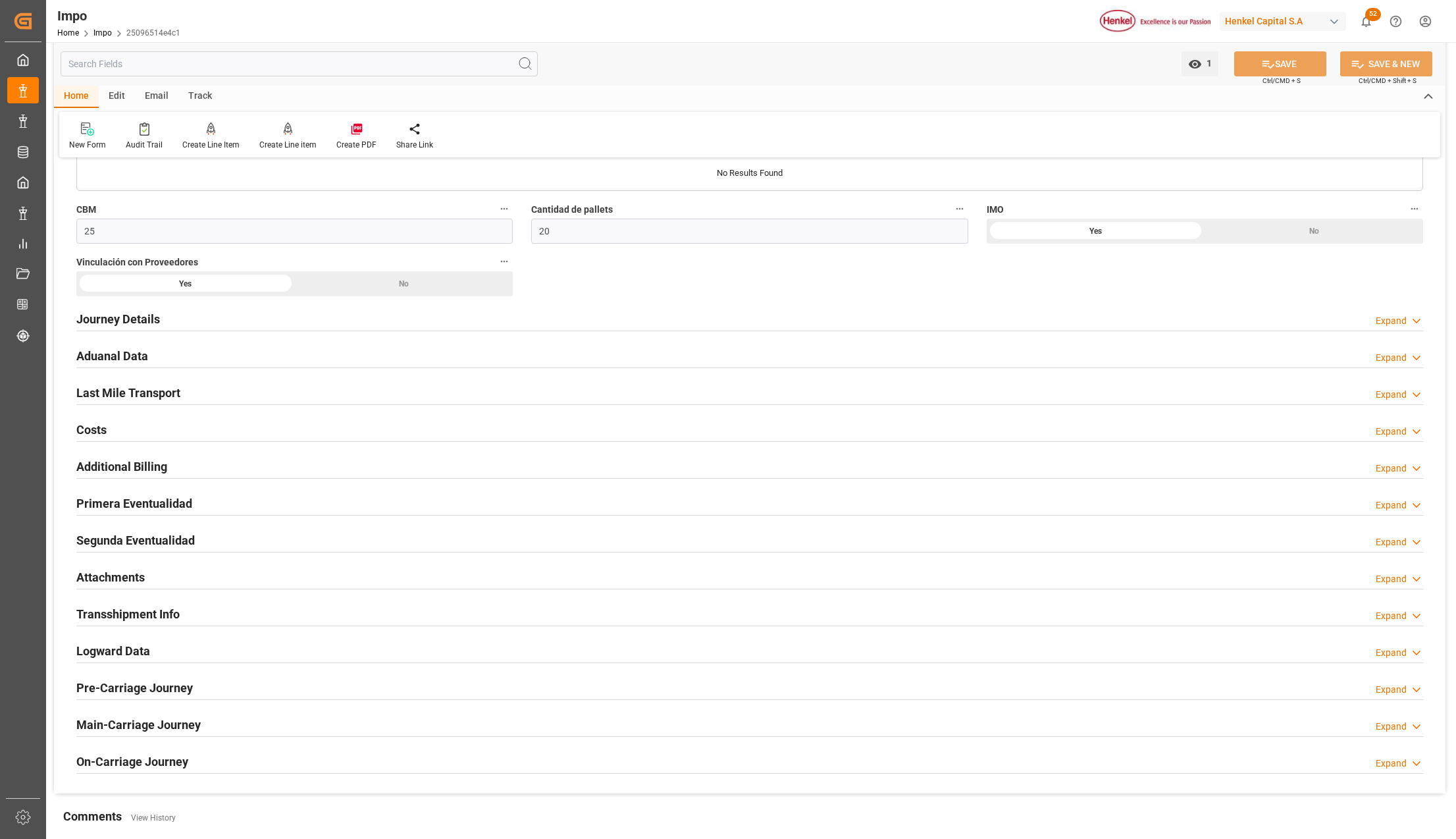
scroll to position [966, 0]
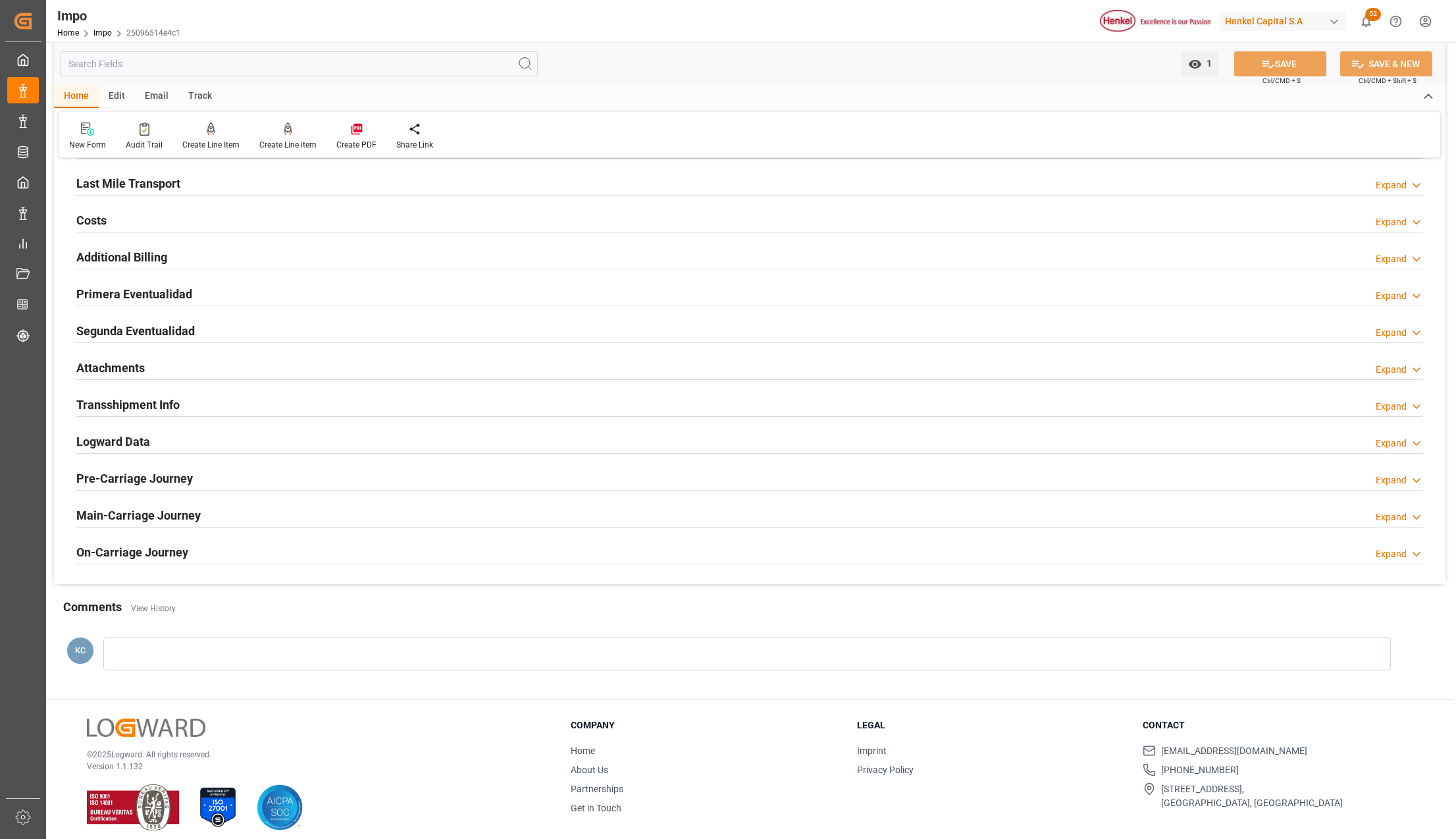
drag, startPoint x: 115, startPoint y: 297, endPoint x: 368, endPoint y: 351, distance: 258.7
click at [115, 297] on h2 "Primera Eventualidad" at bounding box center [134, 294] width 116 height 18
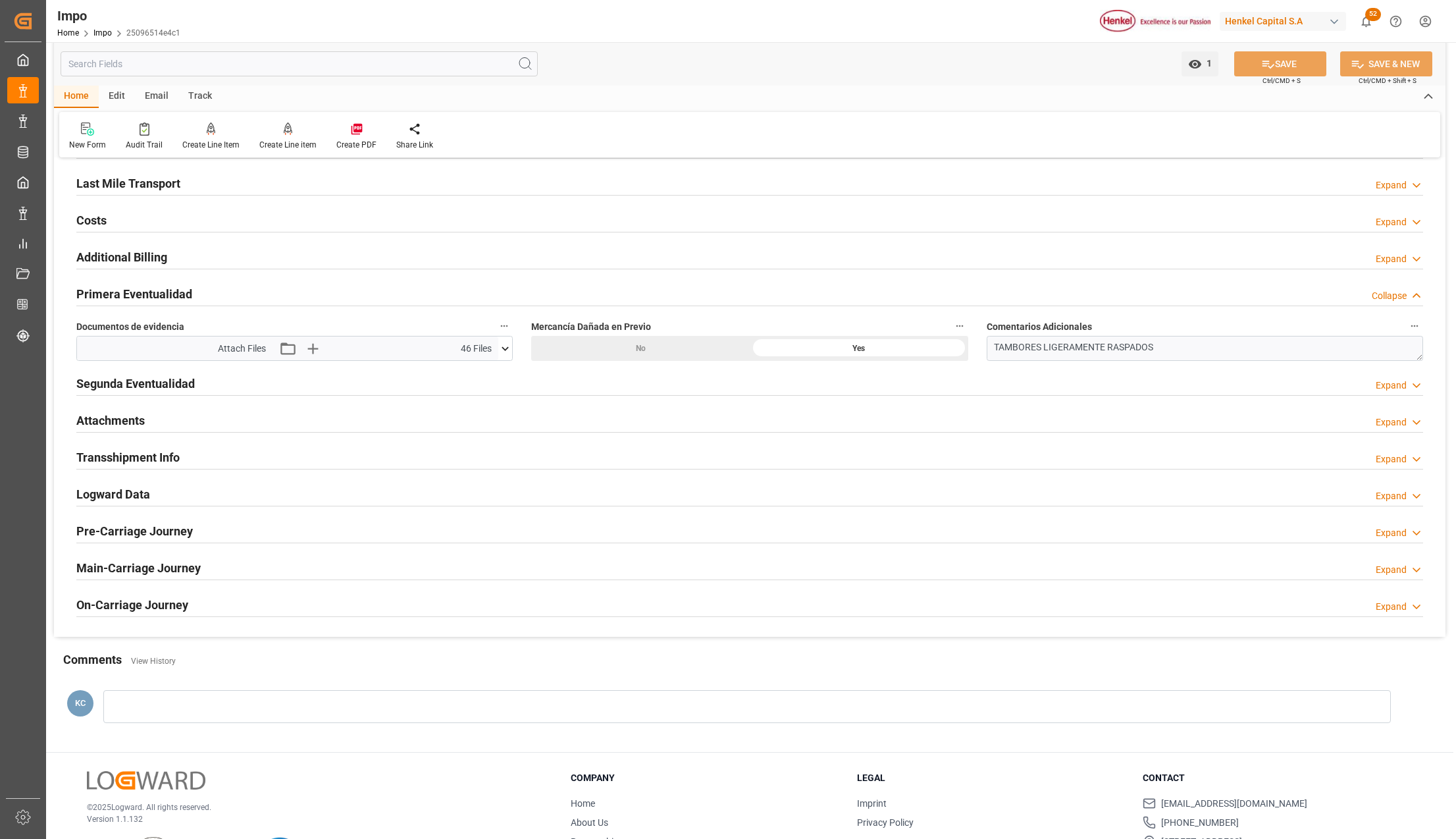
click at [506, 350] on icon at bounding box center [506, 349] width 7 height 4
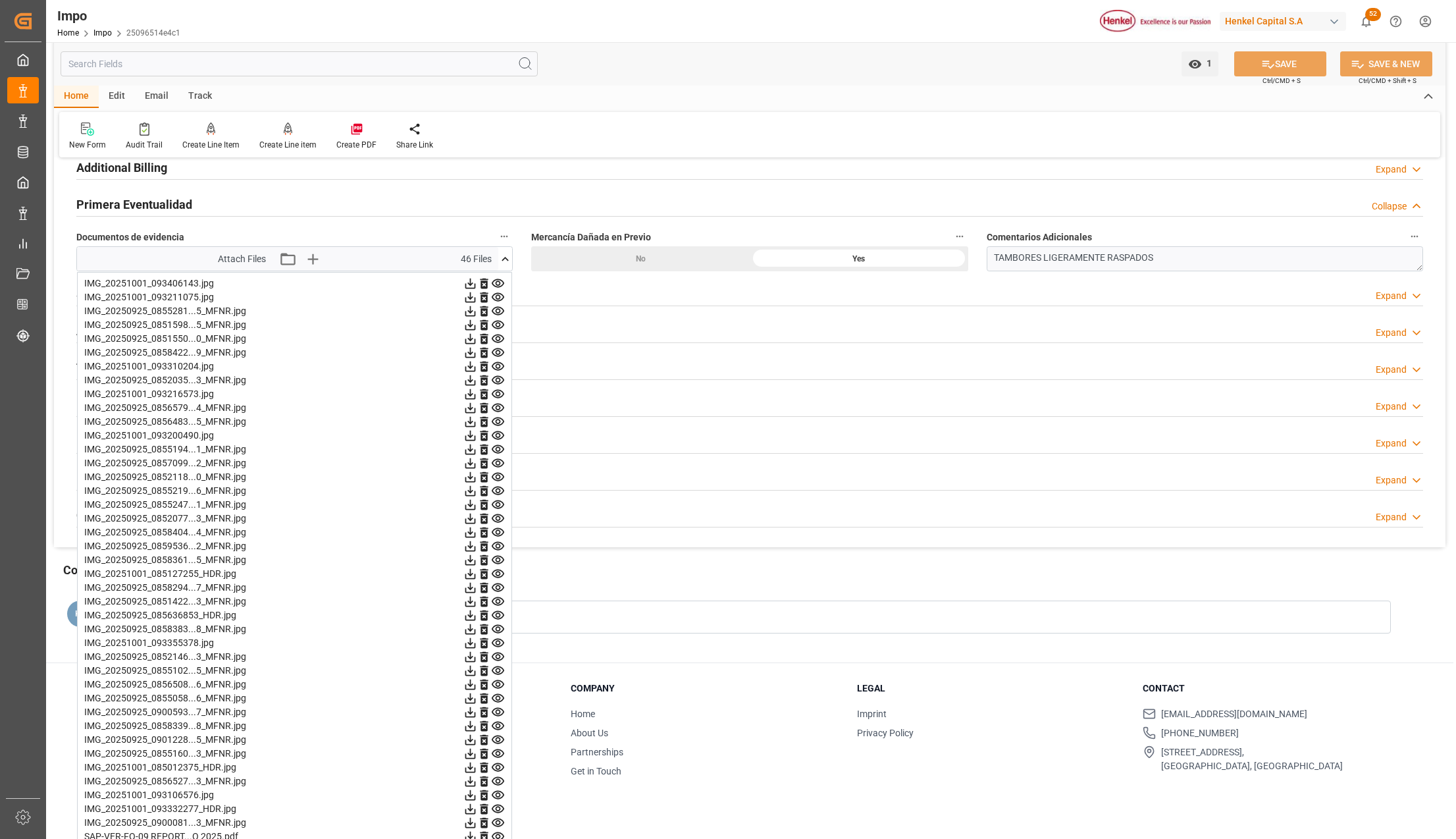
scroll to position [1137, 0]
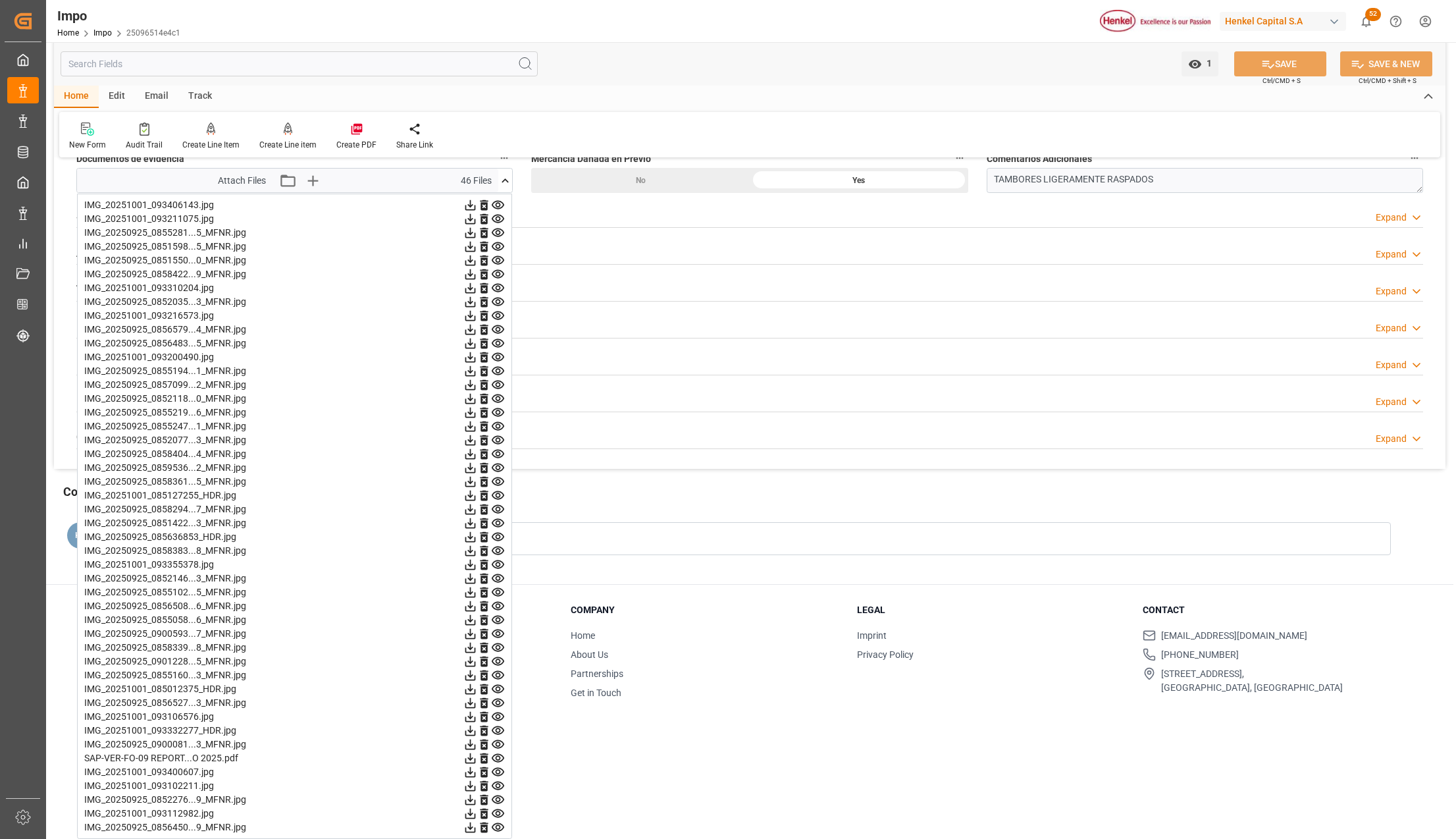
click at [496, 757] on icon at bounding box center [498, 759] width 13 height 8
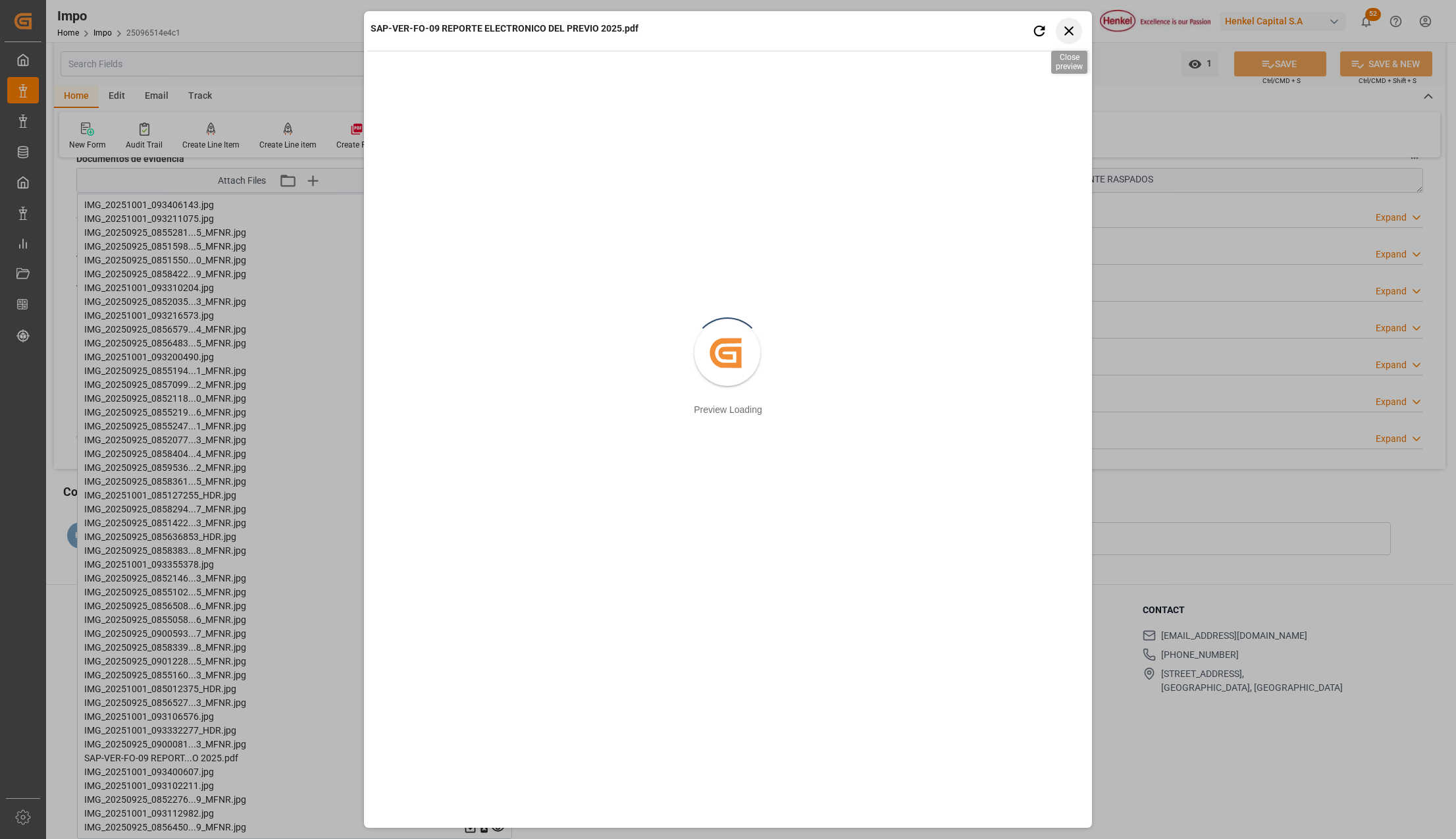
click at [1065, 35] on icon "button" at bounding box center [1069, 30] width 9 height 9
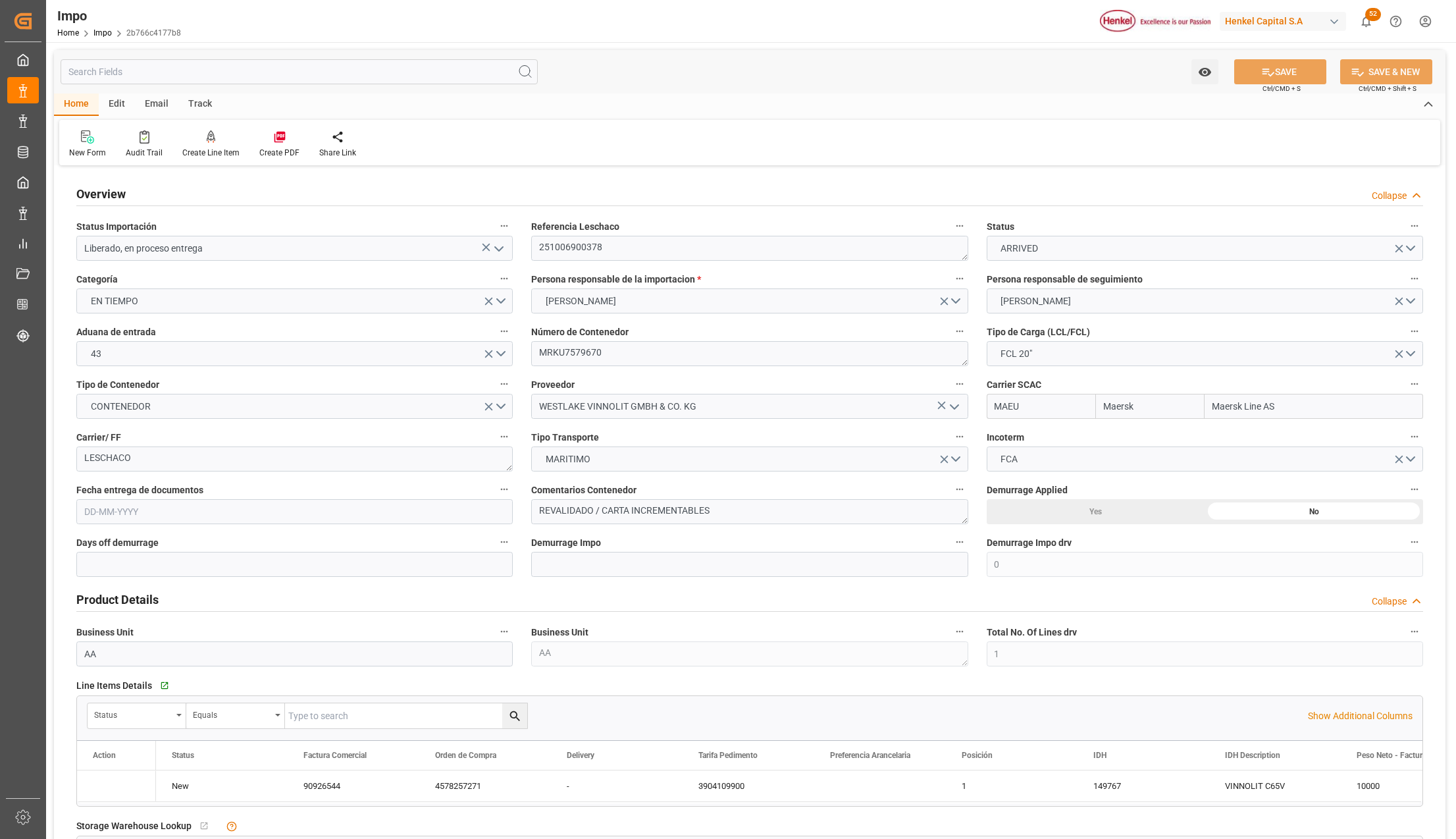
type input "Maersk"
type input "Maersk Line AS"
type input "0"
type input "1"
type input "10.264"
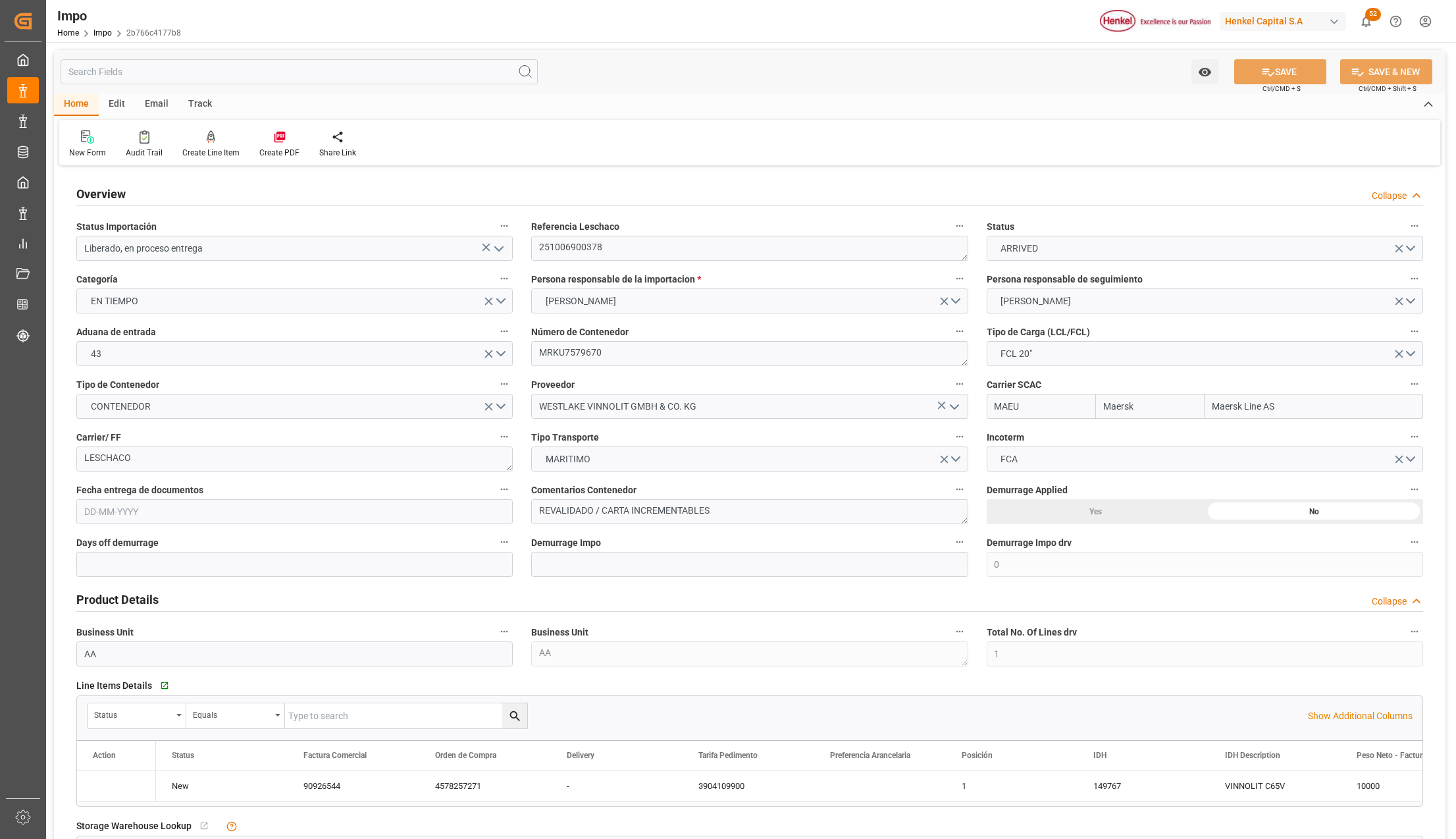
type input "8"
type input "19-09-2025"
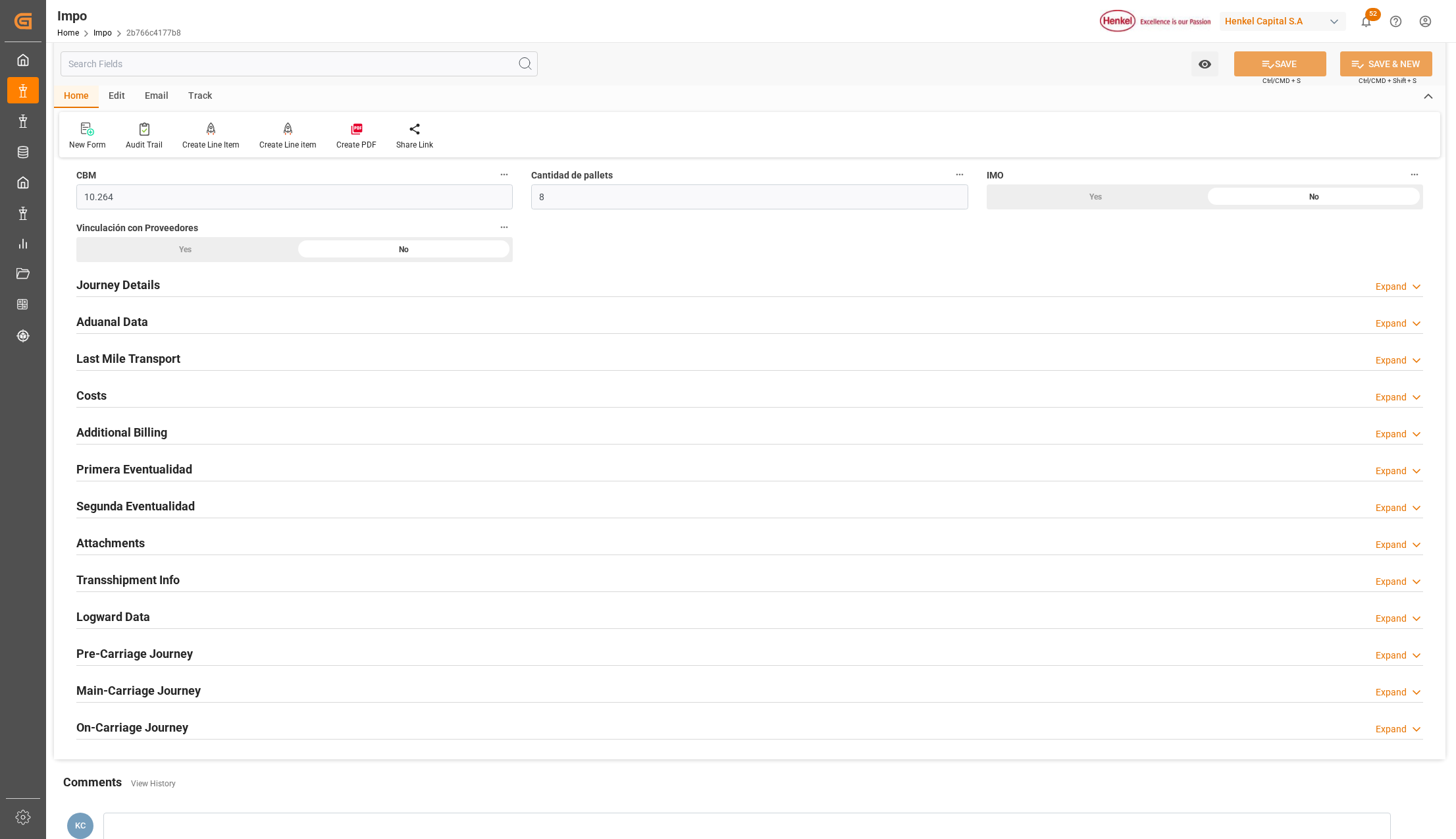
click at [125, 471] on h2 "Primera Eventualidad" at bounding box center [134, 469] width 116 height 18
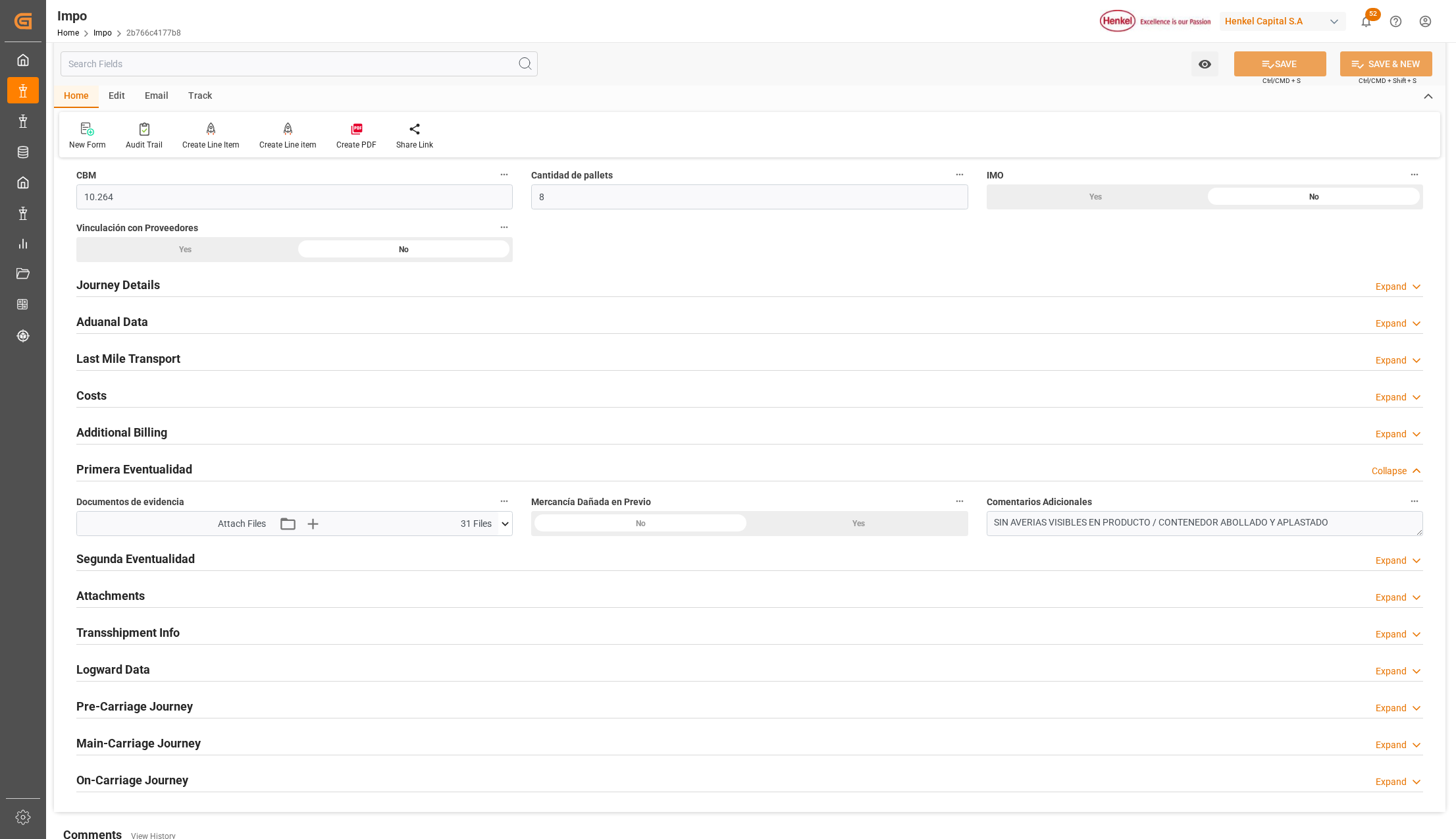
click at [506, 526] on icon at bounding box center [506, 524] width 7 height 4
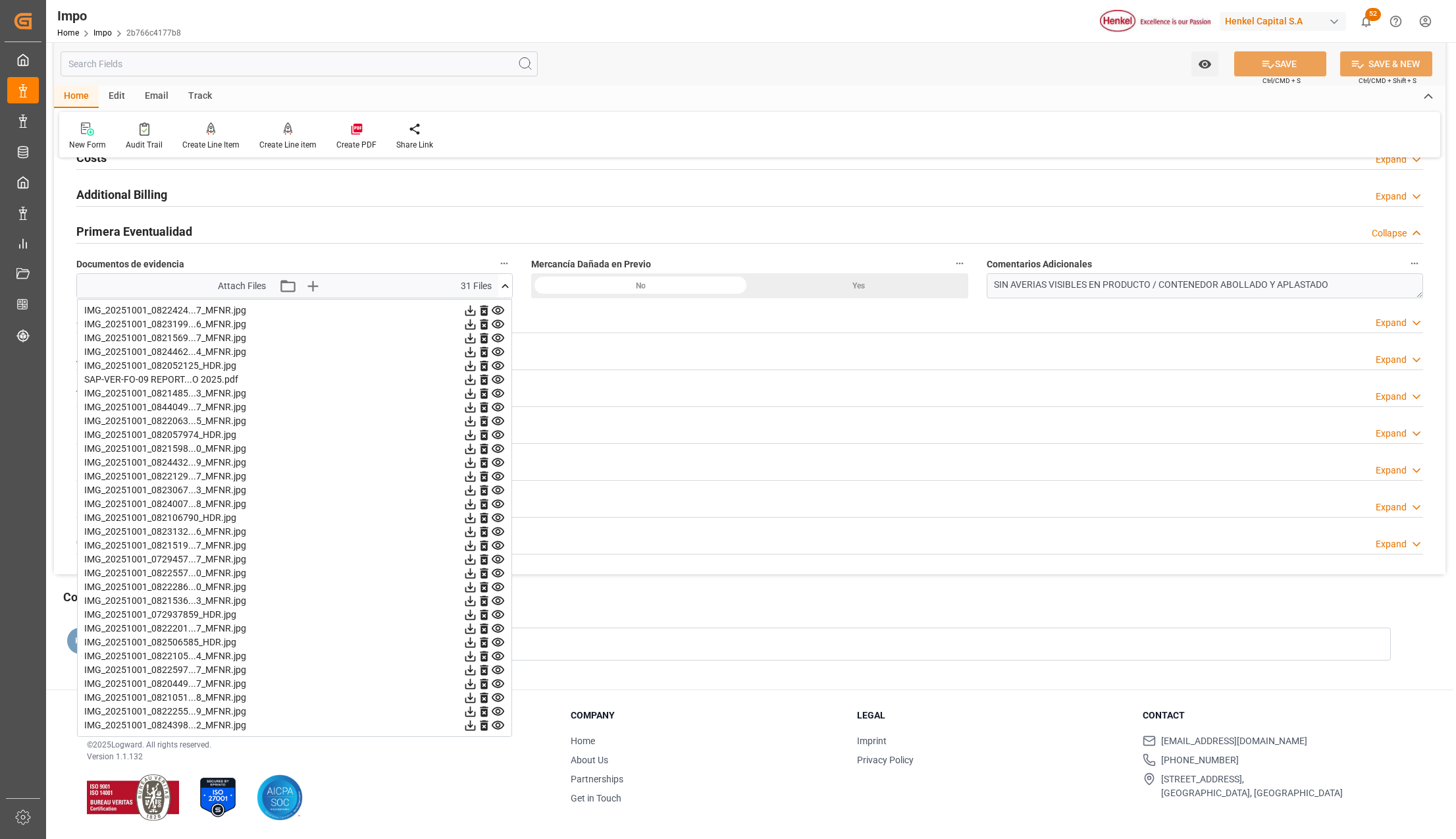
scroll to position [1033, 0]
click at [498, 377] on icon at bounding box center [498, 380] width 14 height 14
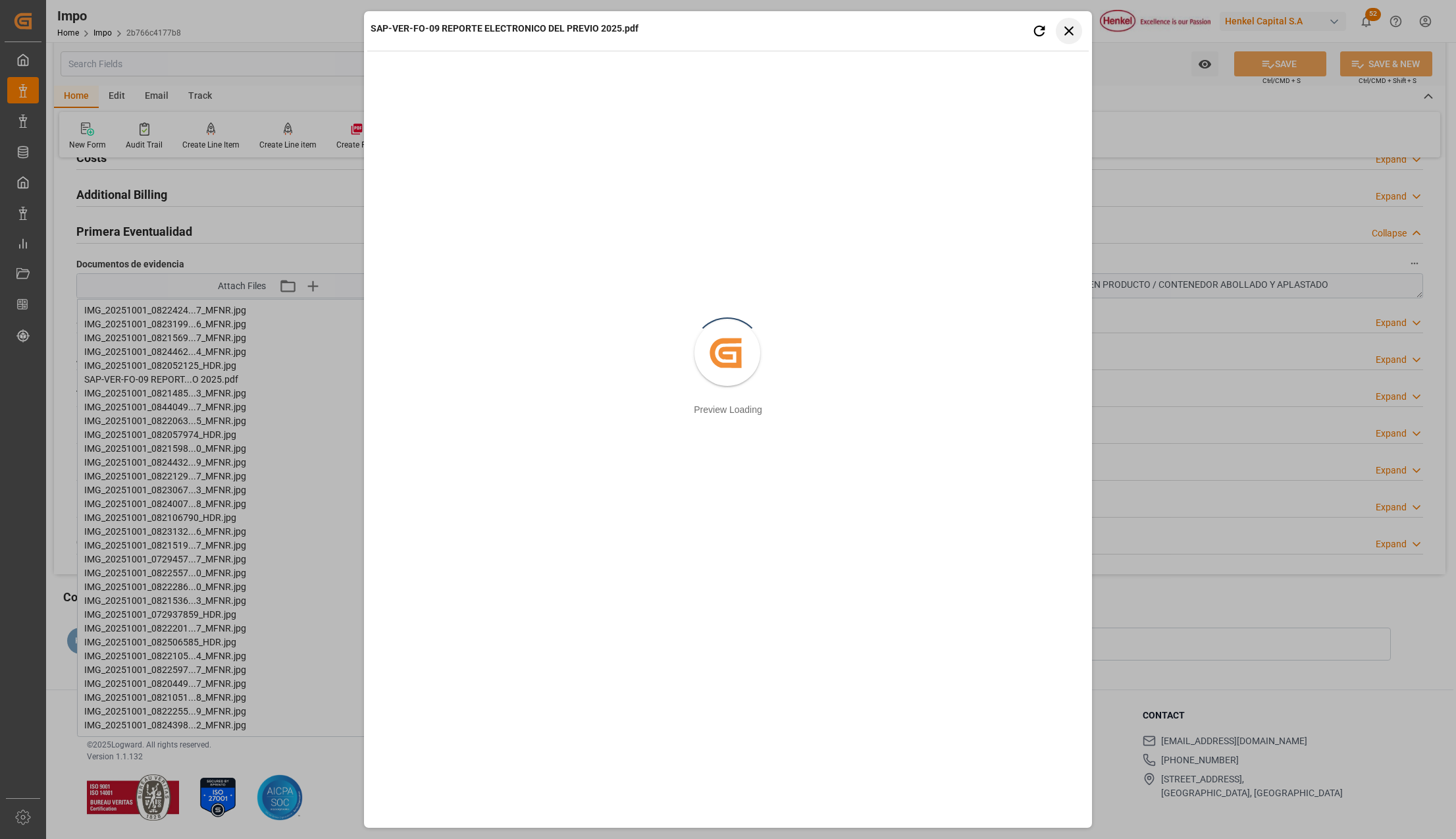
click at [1068, 32] on icon "button" at bounding box center [1069, 30] width 9 height 9
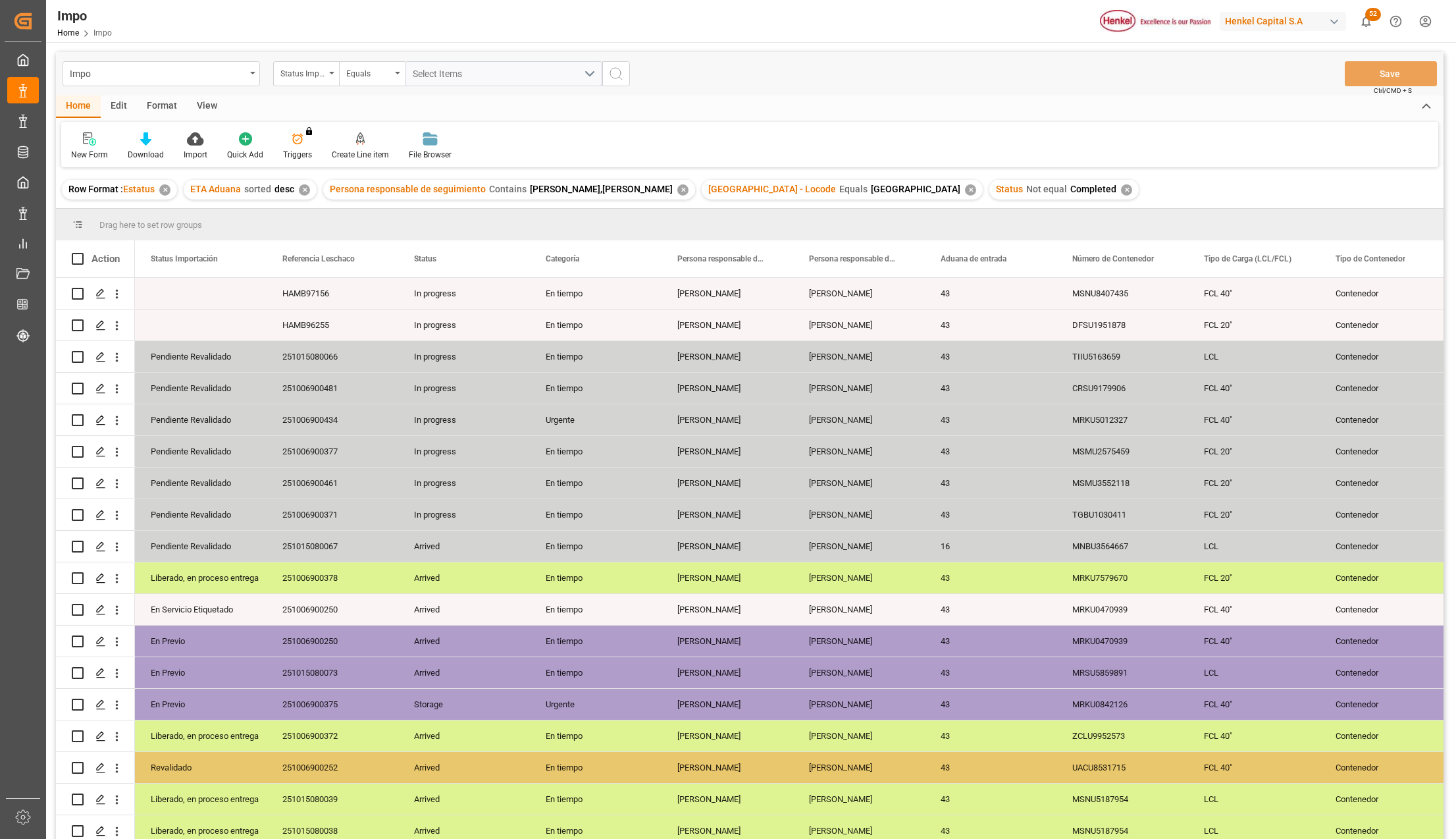
click at [545, 489] on div "En tiempo" at bounding box center [596, 483] width 132 height 31
click at [204, 104] on div "View" at bounding box center [207, 107] width 40 height 23
click at [154, 149] on div "Standard Templates" at bounding box center [150, 154] width 66 height 12
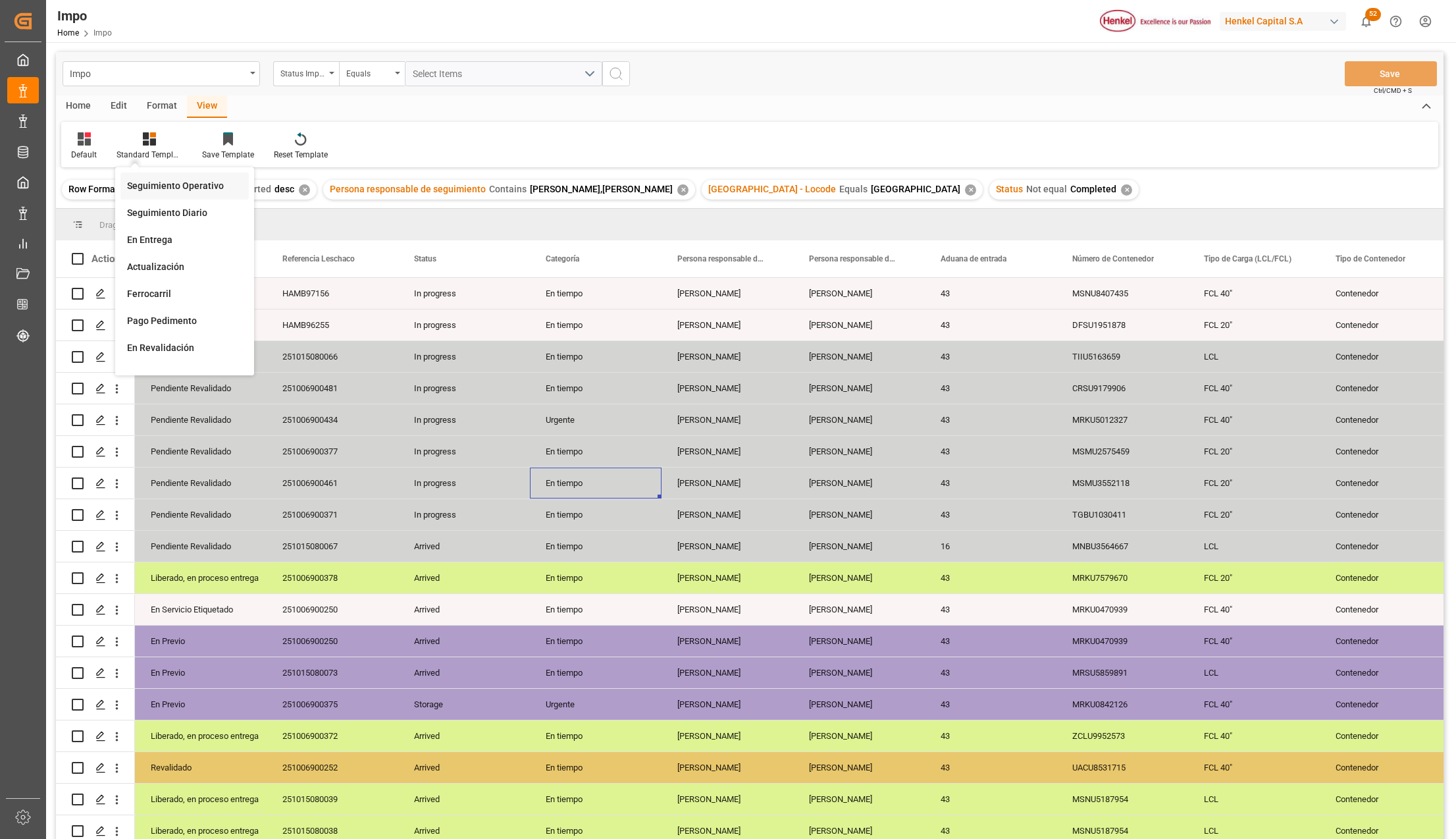
click at [158, 182] on div "Seguimiento Operativo" at bounding box center [184, 186] width 115 height 14
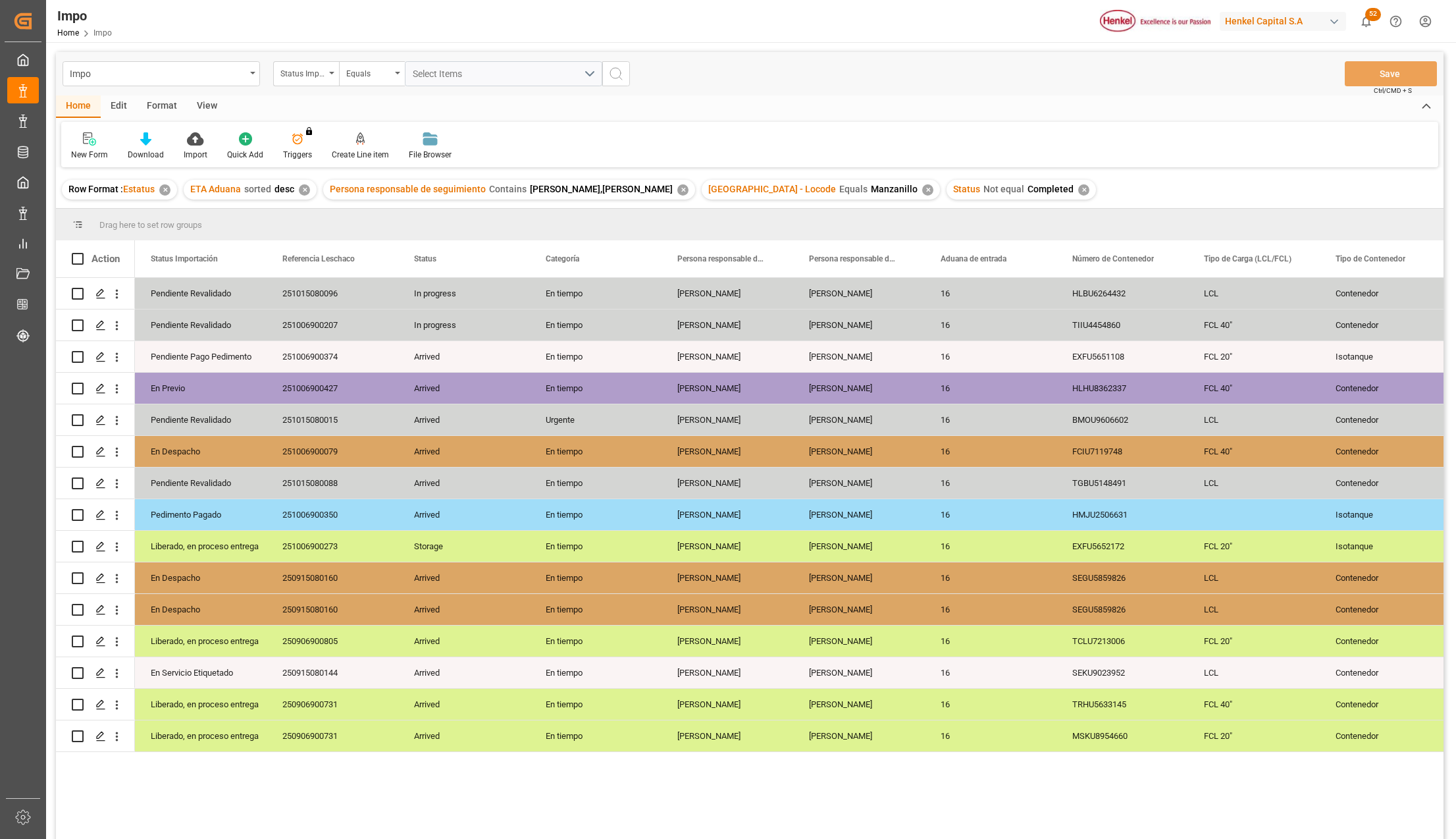
click at [196, 106] on div "View" at bounding box center [207, 107] width 40 height 23
click at [154, 140] on icon at bounding box center [149, 139] width 13 height 13
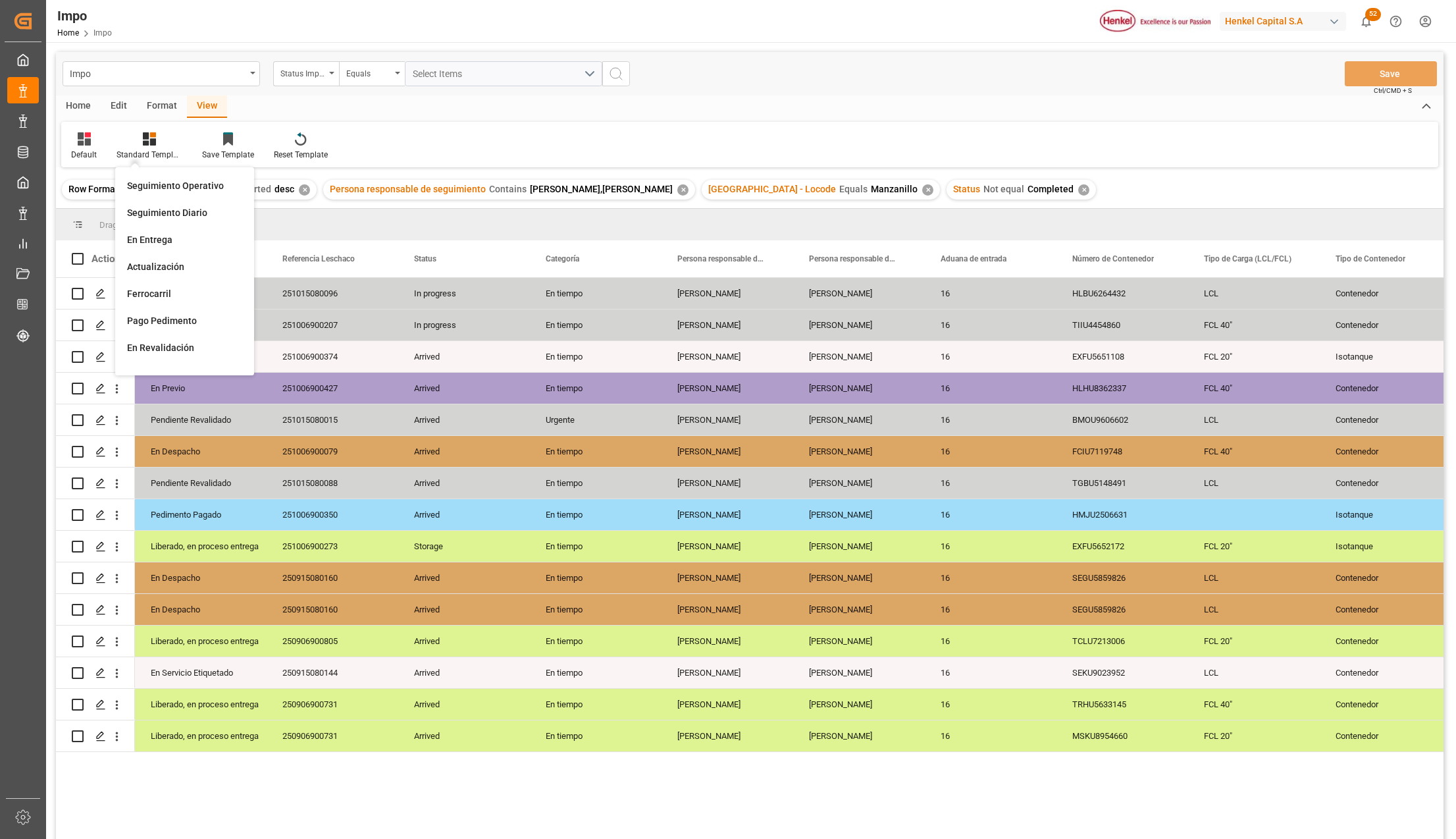
click at [158, 182] on div "Seguimiento Operativo" at bounding box center [184, 186] width 115 height 14
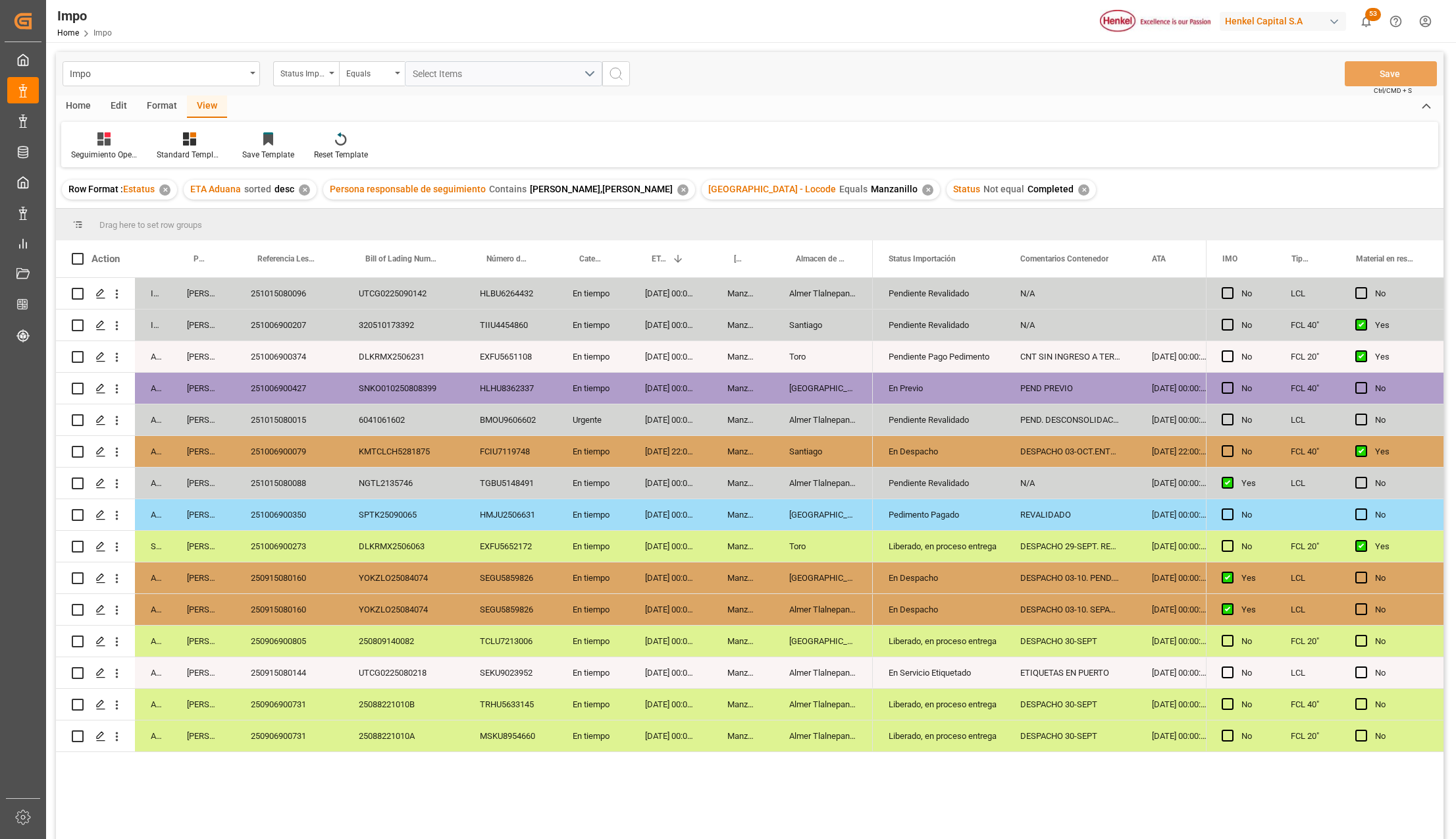
click at [541, 572] on div "SEGU5859826" at bounding box center [510, 578] width 93 height 31
